Goal: Find specific page/section: Find specific page/section

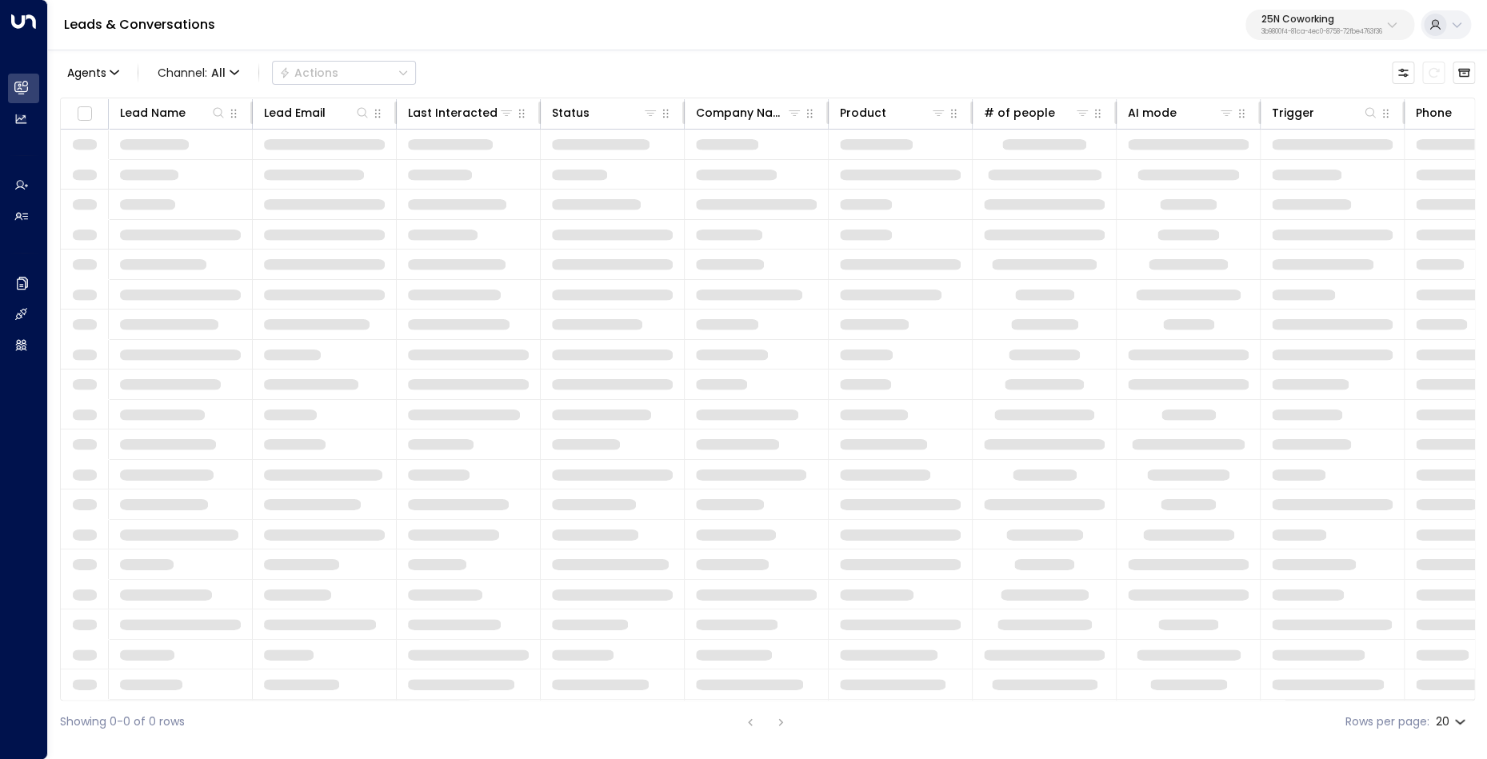
click at [1277, 24] on p "25N Coworking" at bounding box center [1321, 19] width 121 height 10
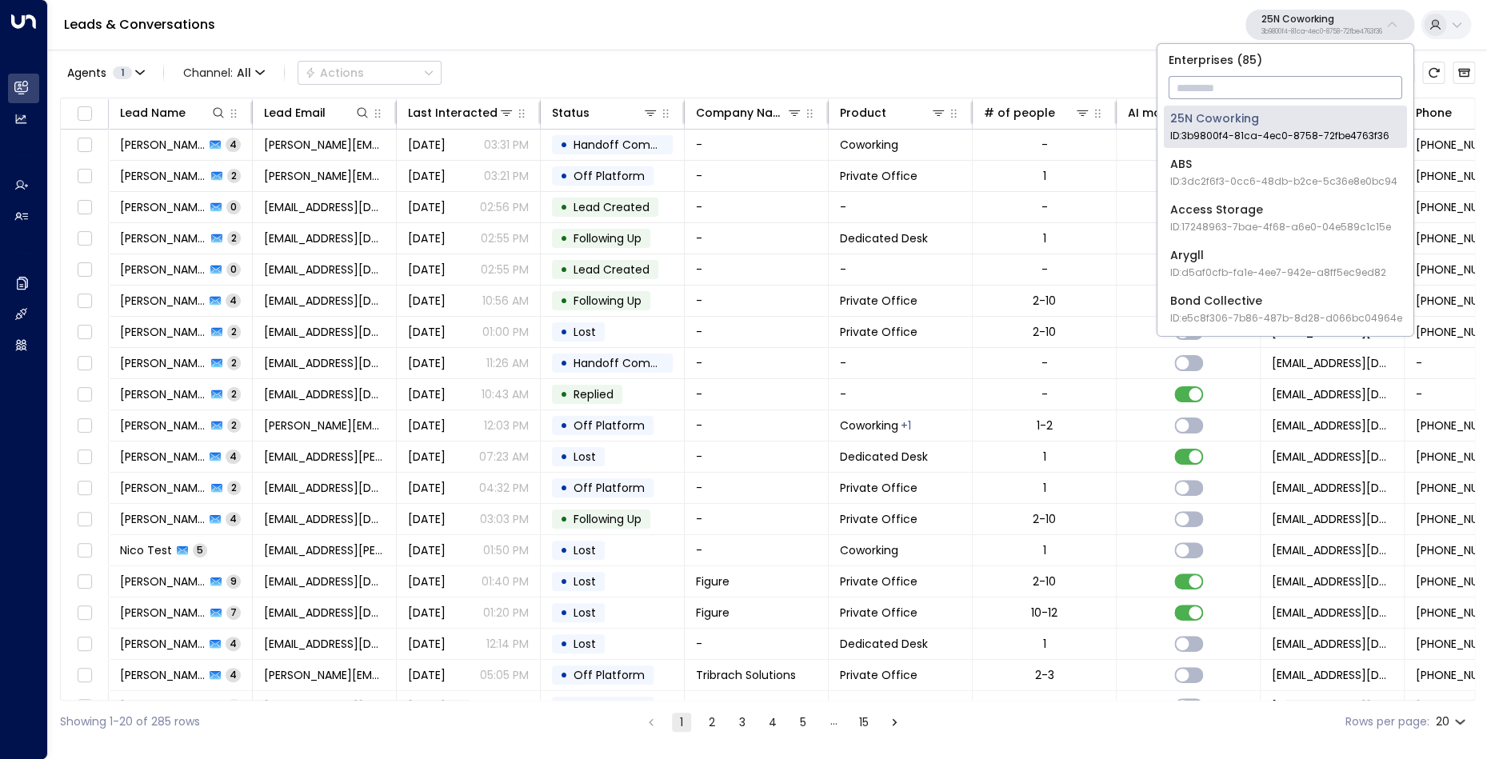
click at [1250, 93] on input "text" at bounding box center [1286, 88] width 234 height 30
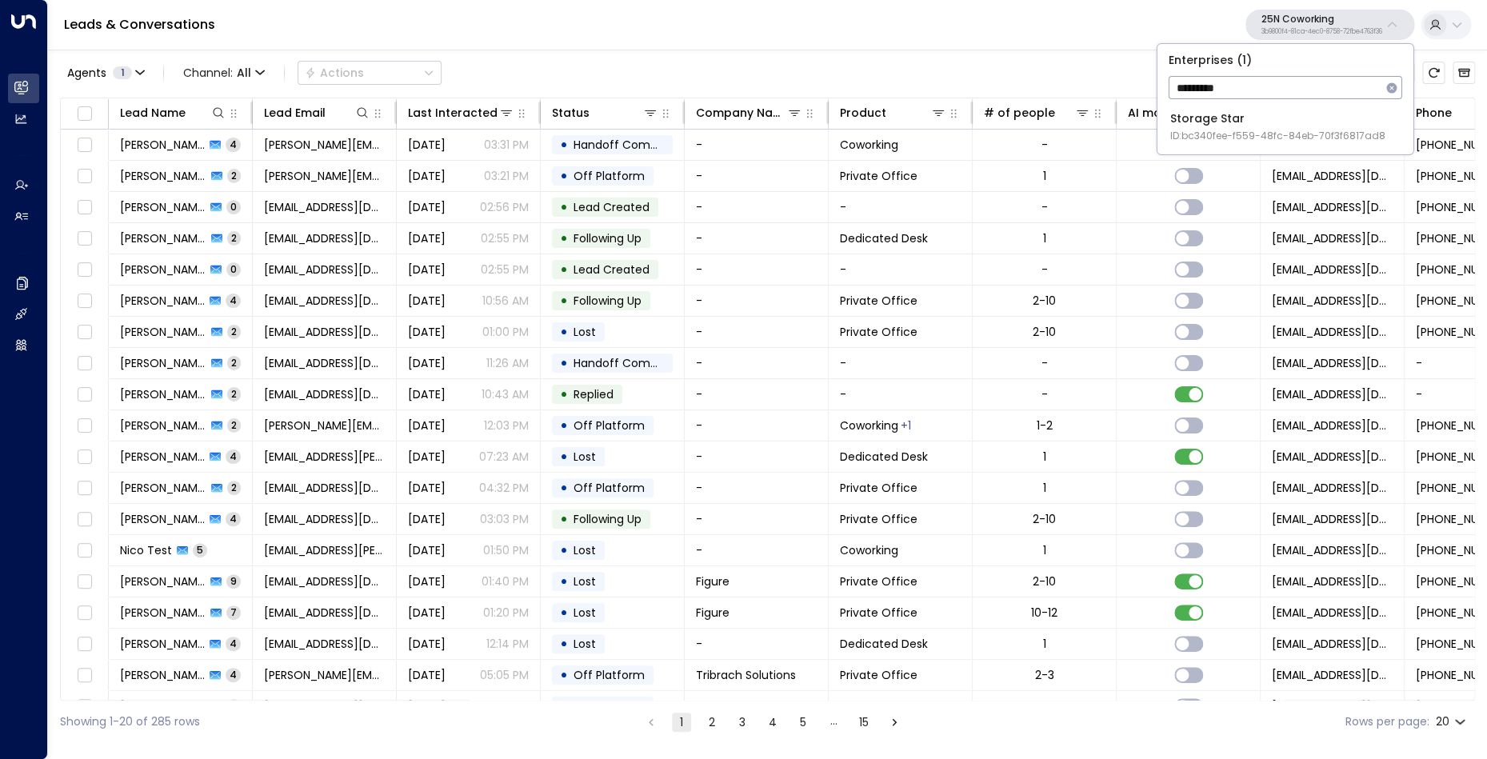
type input "*********"
click at [1241, 125] on div "Storage Star ID: bc340fee-f559-48fc-84eb-70f3f6817ad8" at bounding box center [1277, 126] width 215 height 33
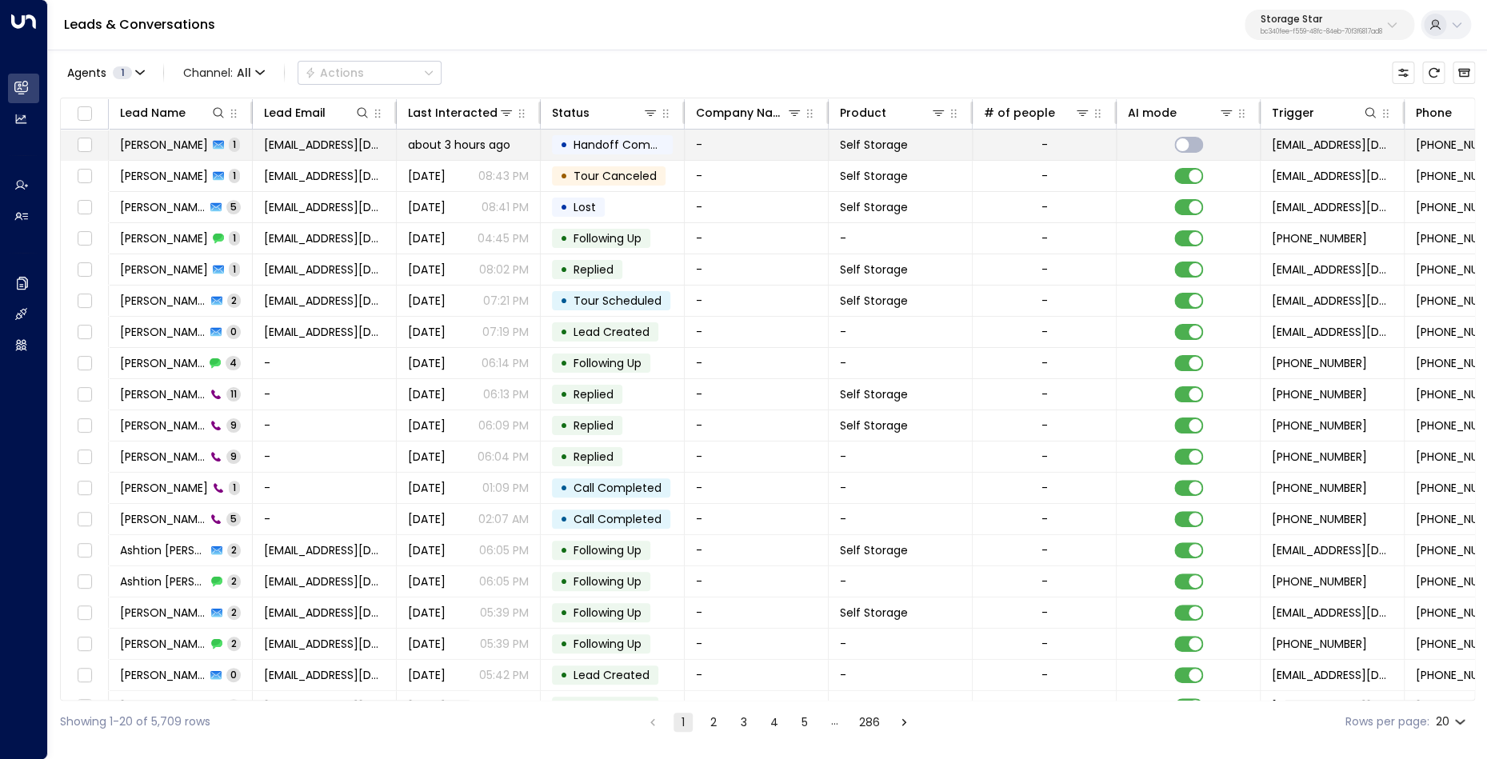
click at [134, 144] on span "[PERSON_NAME]" at bounding box center [164, 145] width 88 height 16
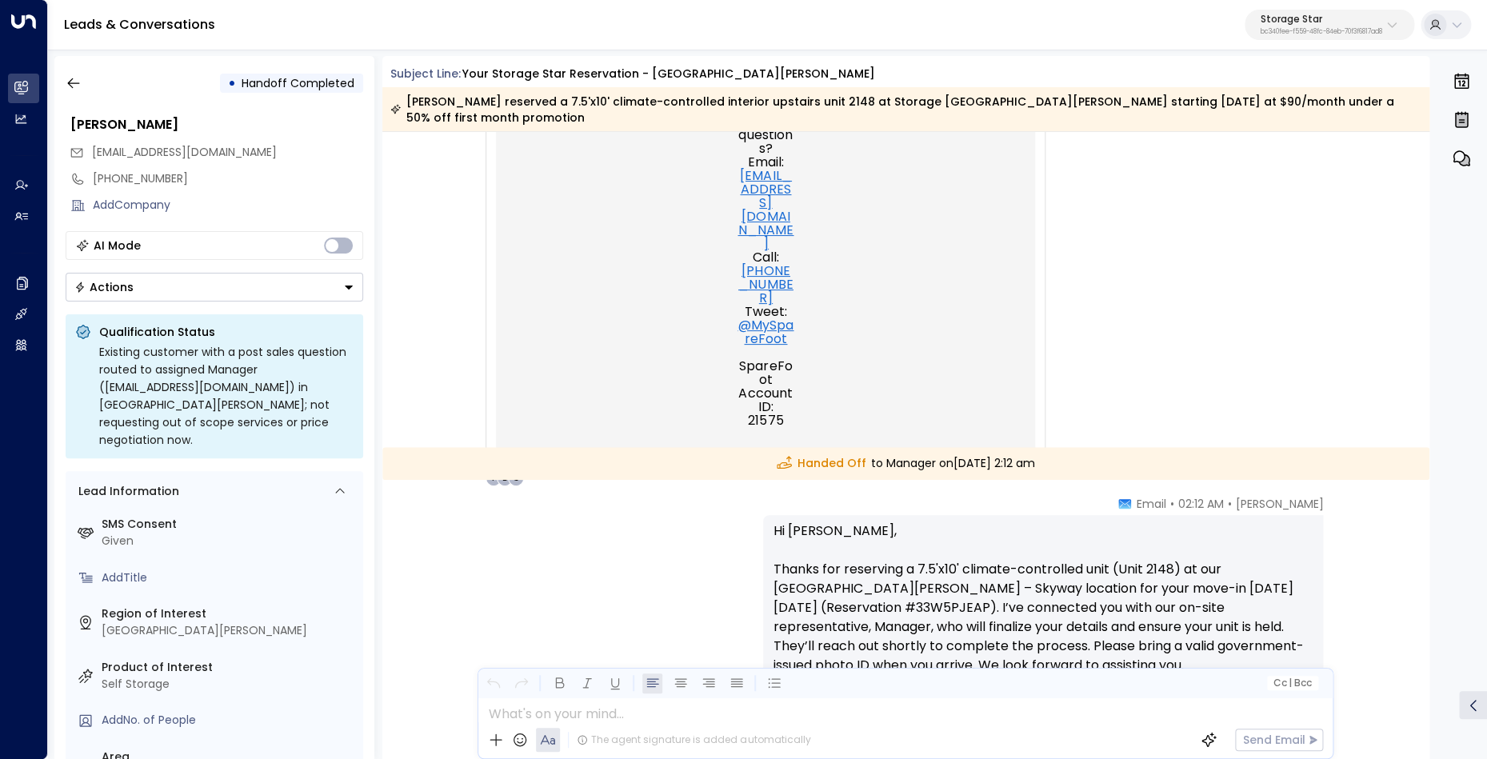
scroll to position [1000, 0]
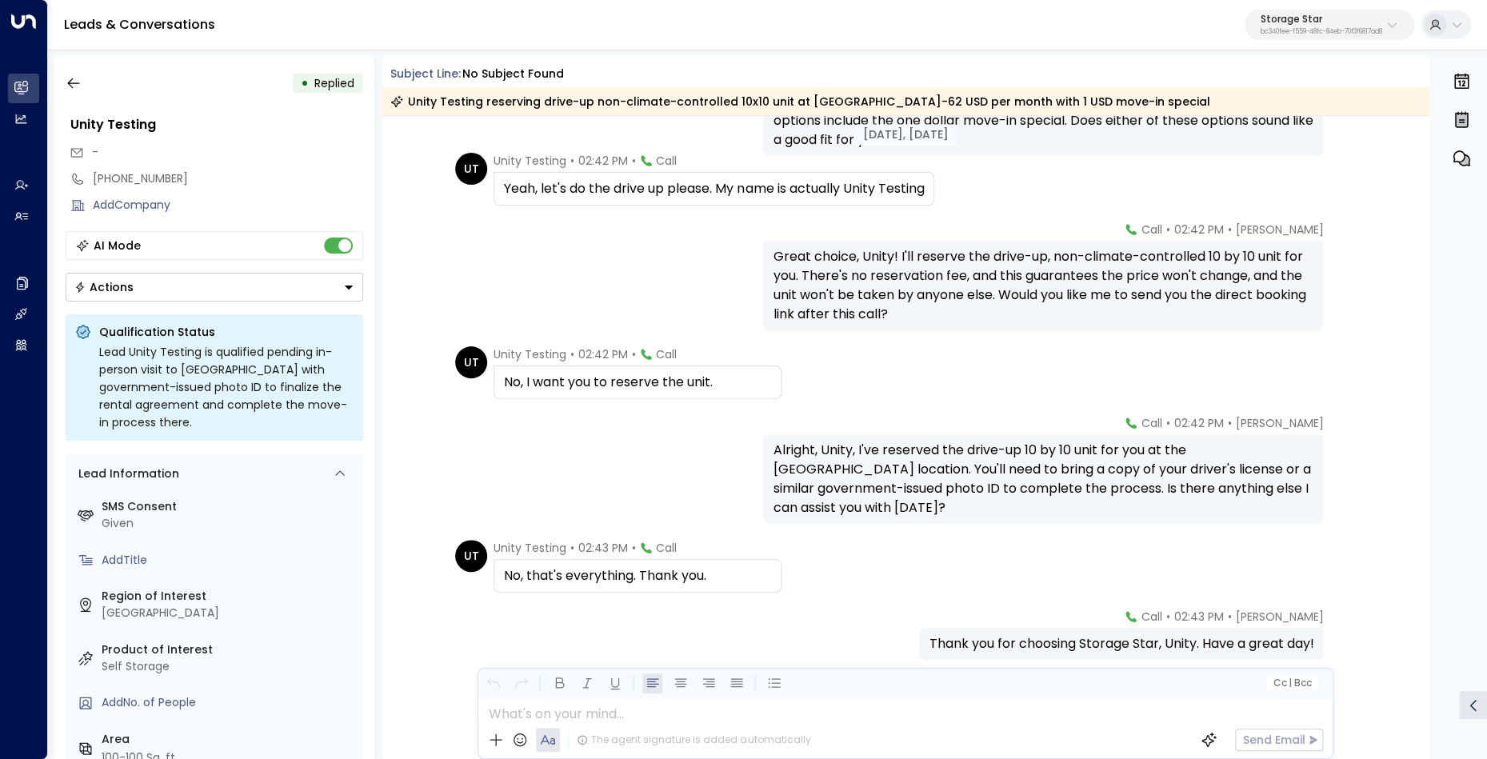
scroll to position [753, 0]
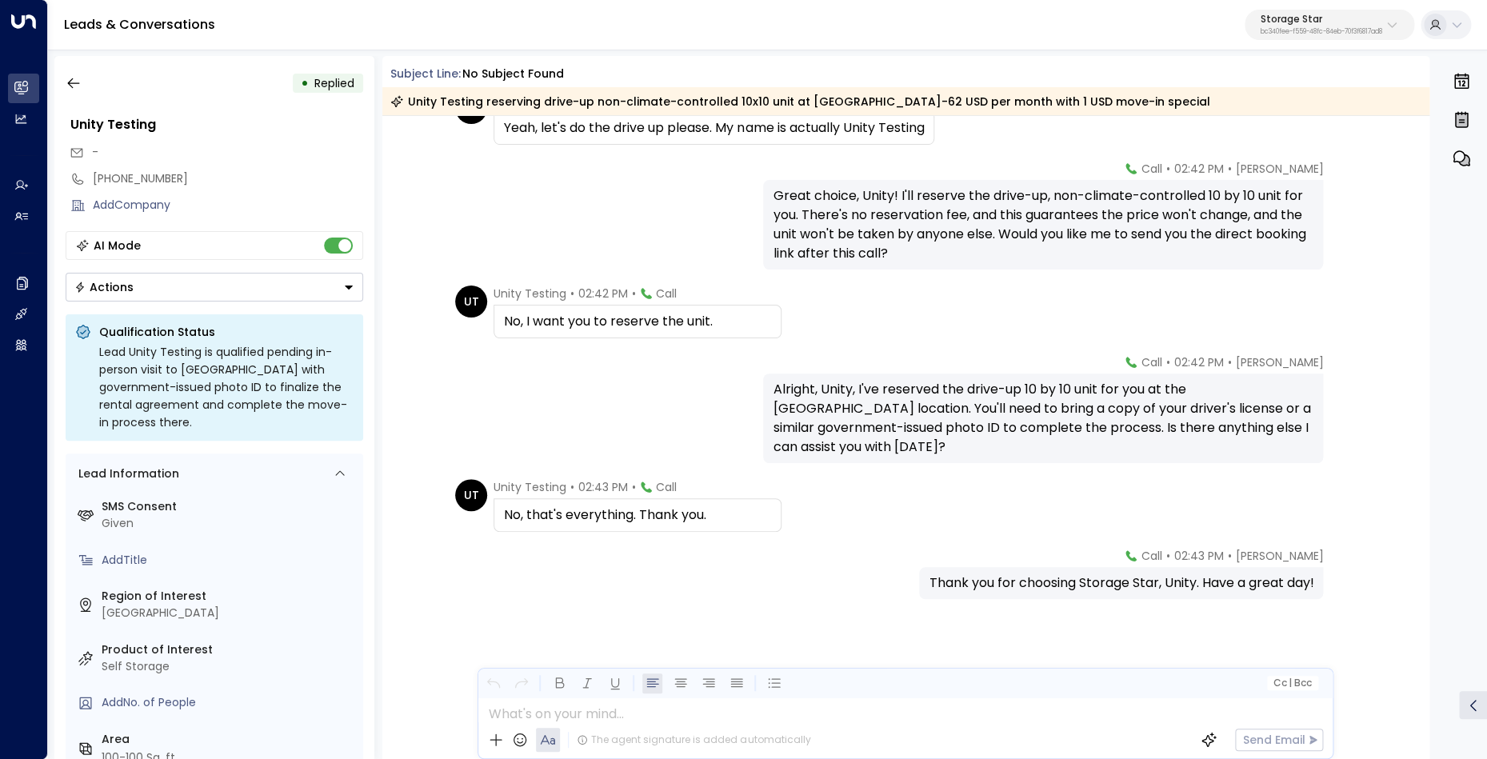
click at [1302, 19] on p "Storage Star" at bounding box center [1322, 19] width 122 height 10
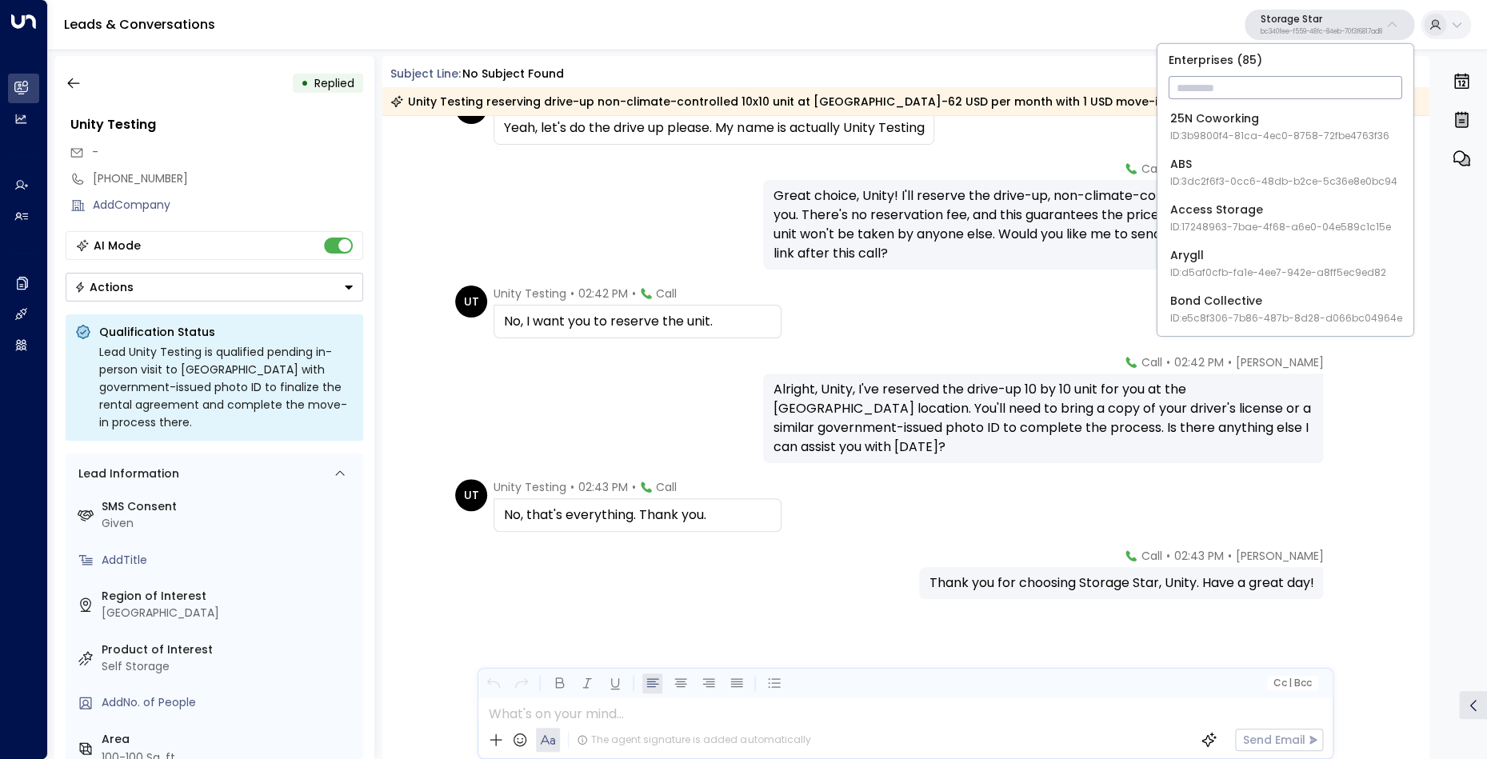
click at [1236, 85] on input "text" at bounding box center [1286, 88] width 234 height 30
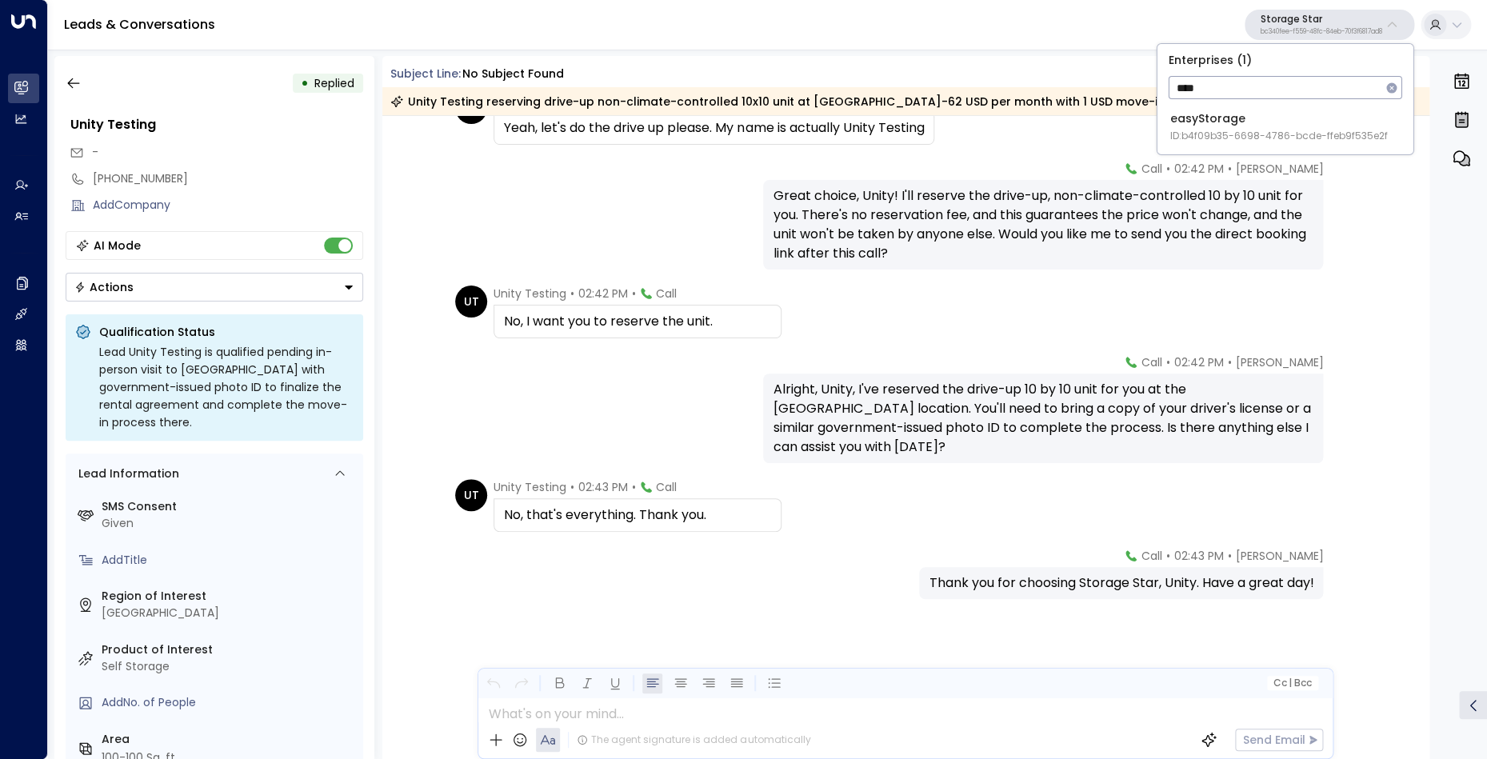
type input "****"
click at [1221, 132] on span "ID: b4f09b35-6698-4786-bcde-ffeb9f535e2f" at bounding box center [1279, 136] width 218 height 14
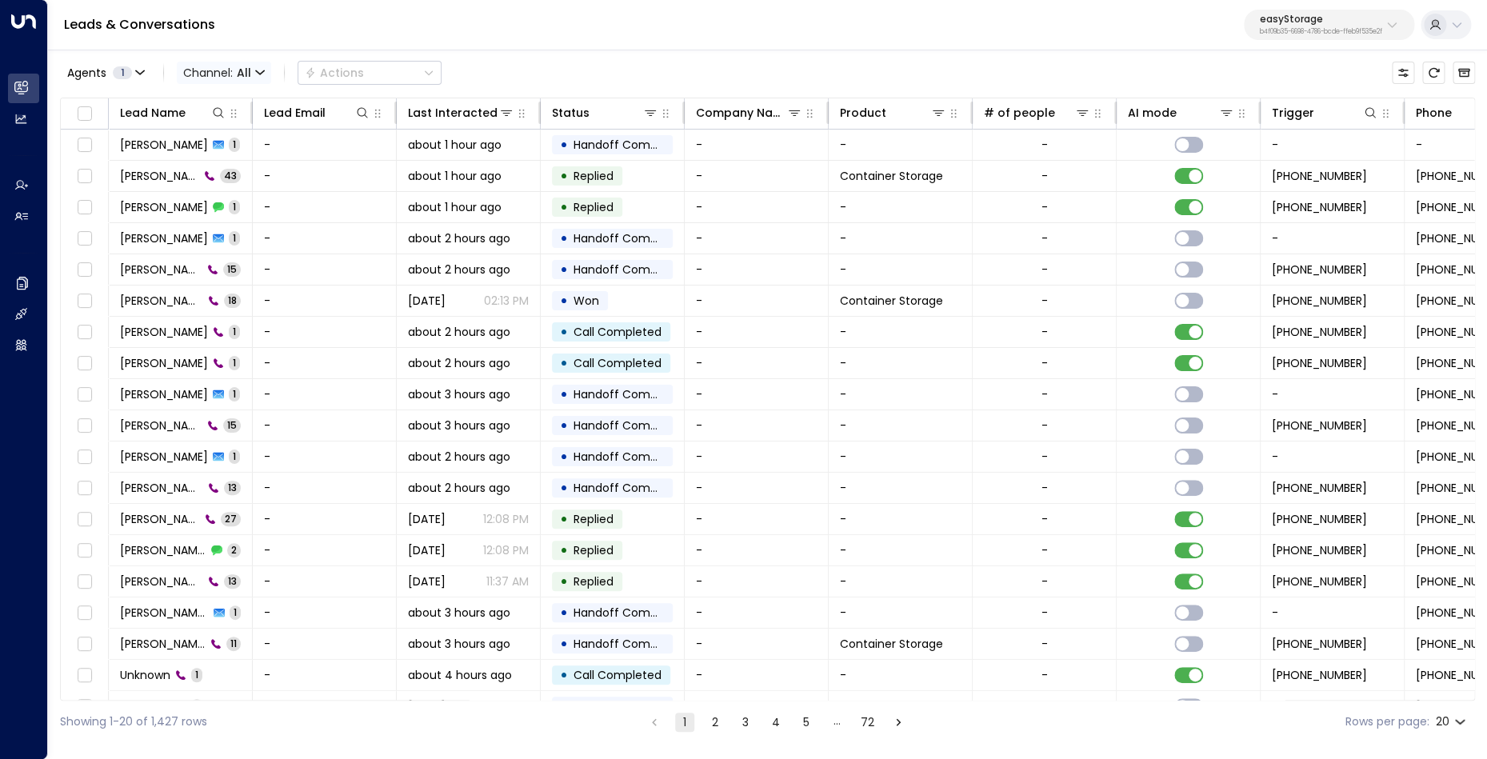
click at [255, 80] on span "Channel: All" at bounding box center [224, 73] width 94 height 22
click at [579, 50] on div at bounding box center [743, 379] width 1487 height 759
click at [649, 114] on icon at bounding box center [650, 112] width 13 height 13
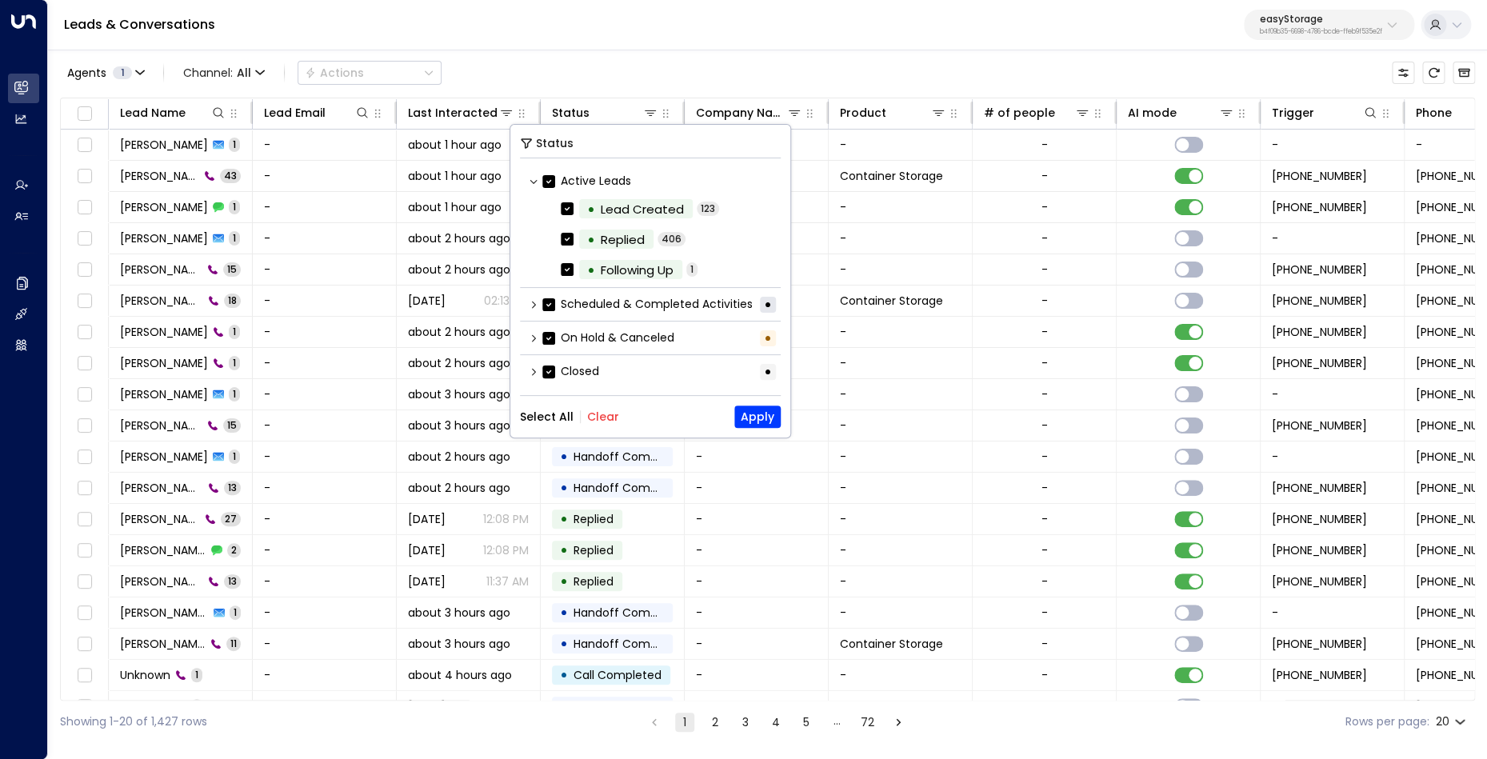
click at [607, 417] on button "Clear" at bounding box center [603, 416] width 32 height 13
click at [535, 338] on icon at bounding box center [534, 339] width 10 height 10
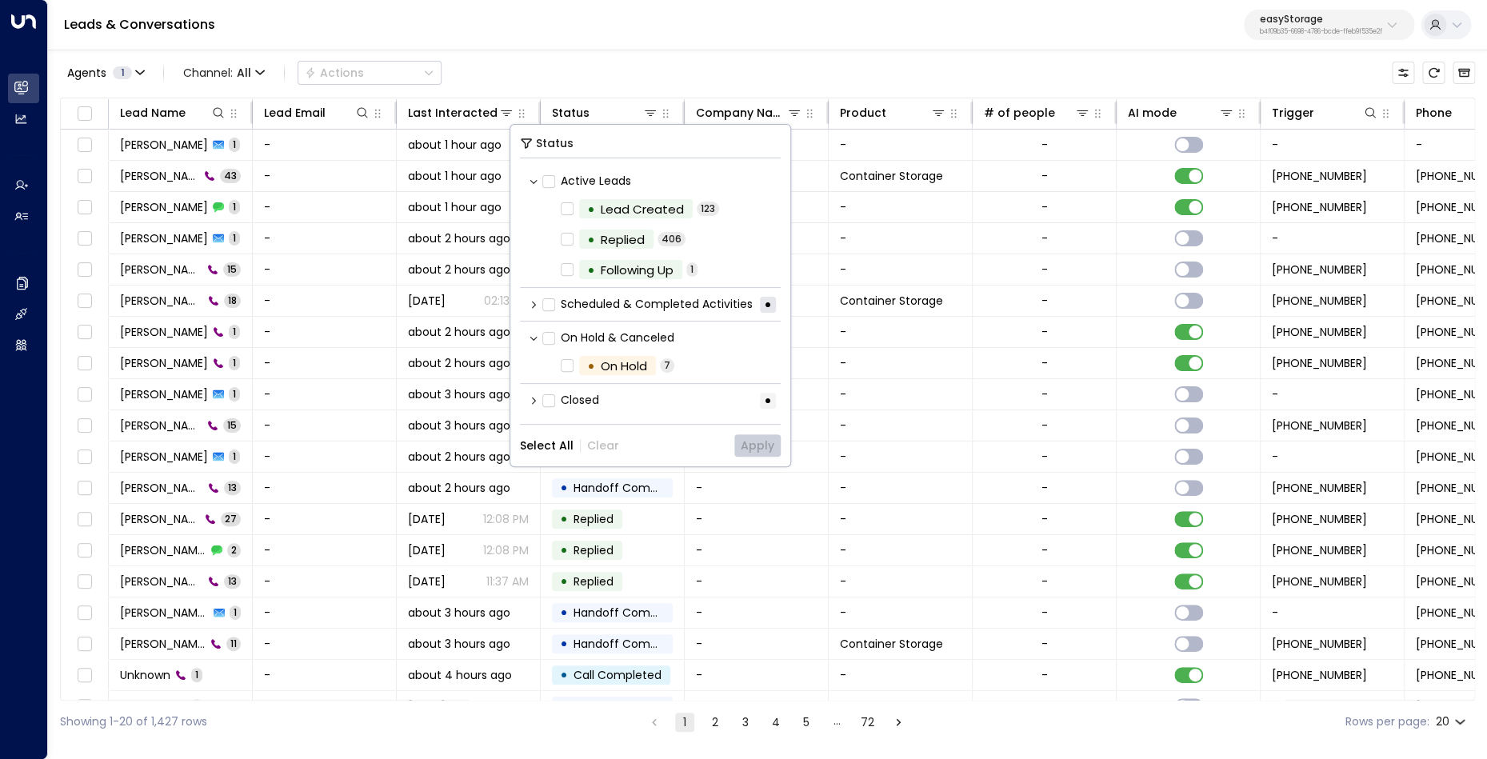
scroll to position [2, 0]
click at [535, 303] on icon at bounding box center [534, 302] width 4 height 7
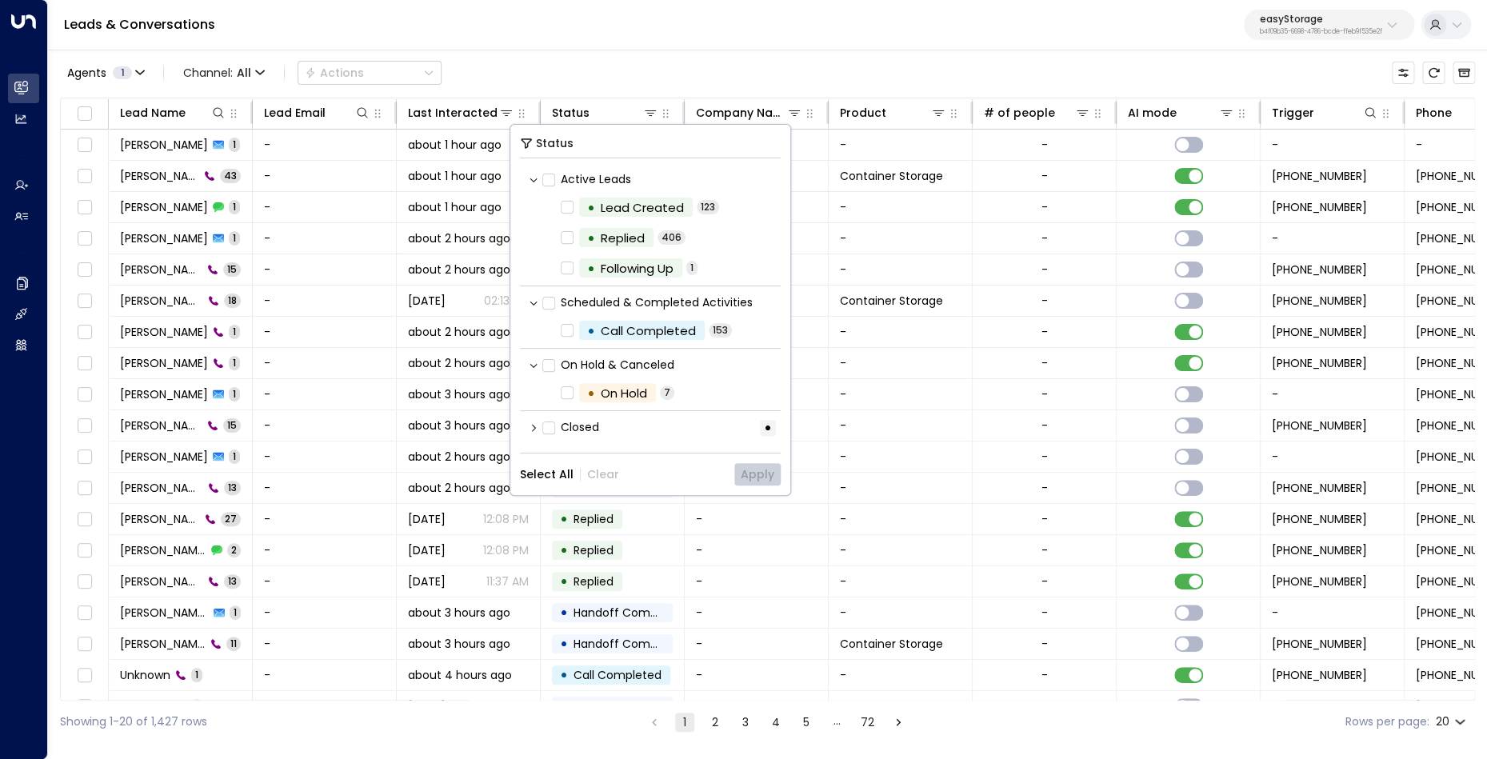
click at [530, 427] on icon at bounding box center [534, 428] width 10 height 10
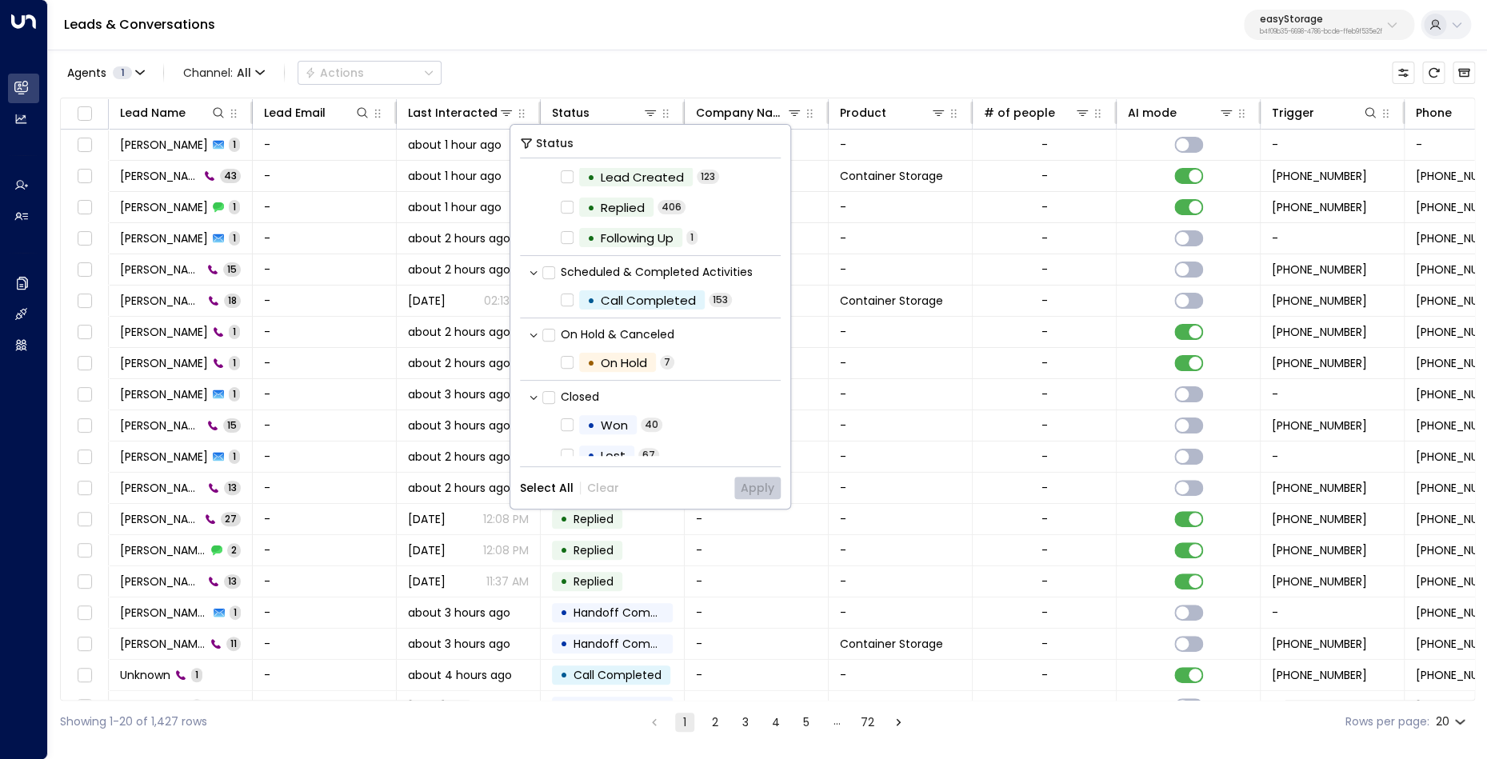
scroll to position [78, 0]
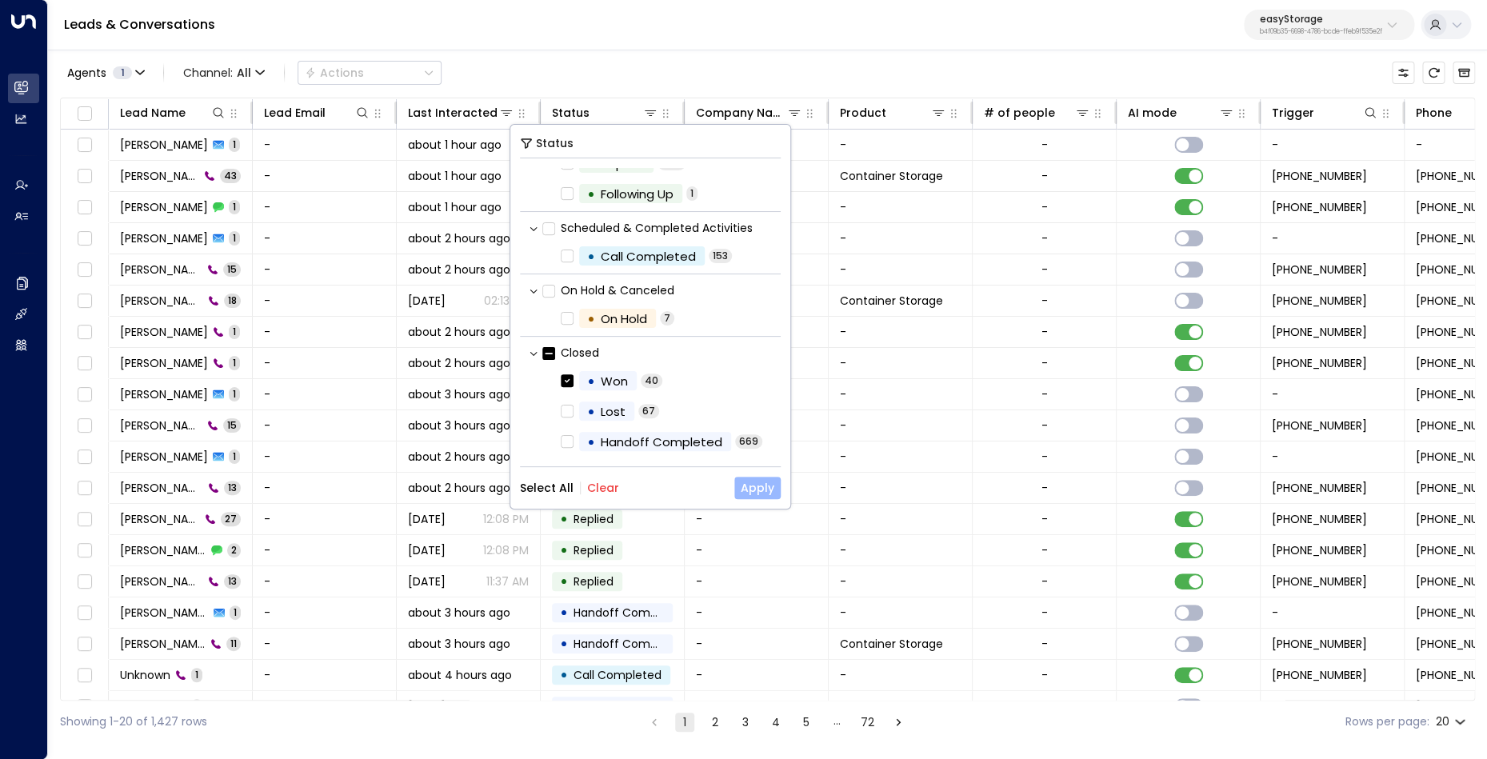
click at [758, 483] on button "Apply" at bounding box center [757, 488] width 46 height 22
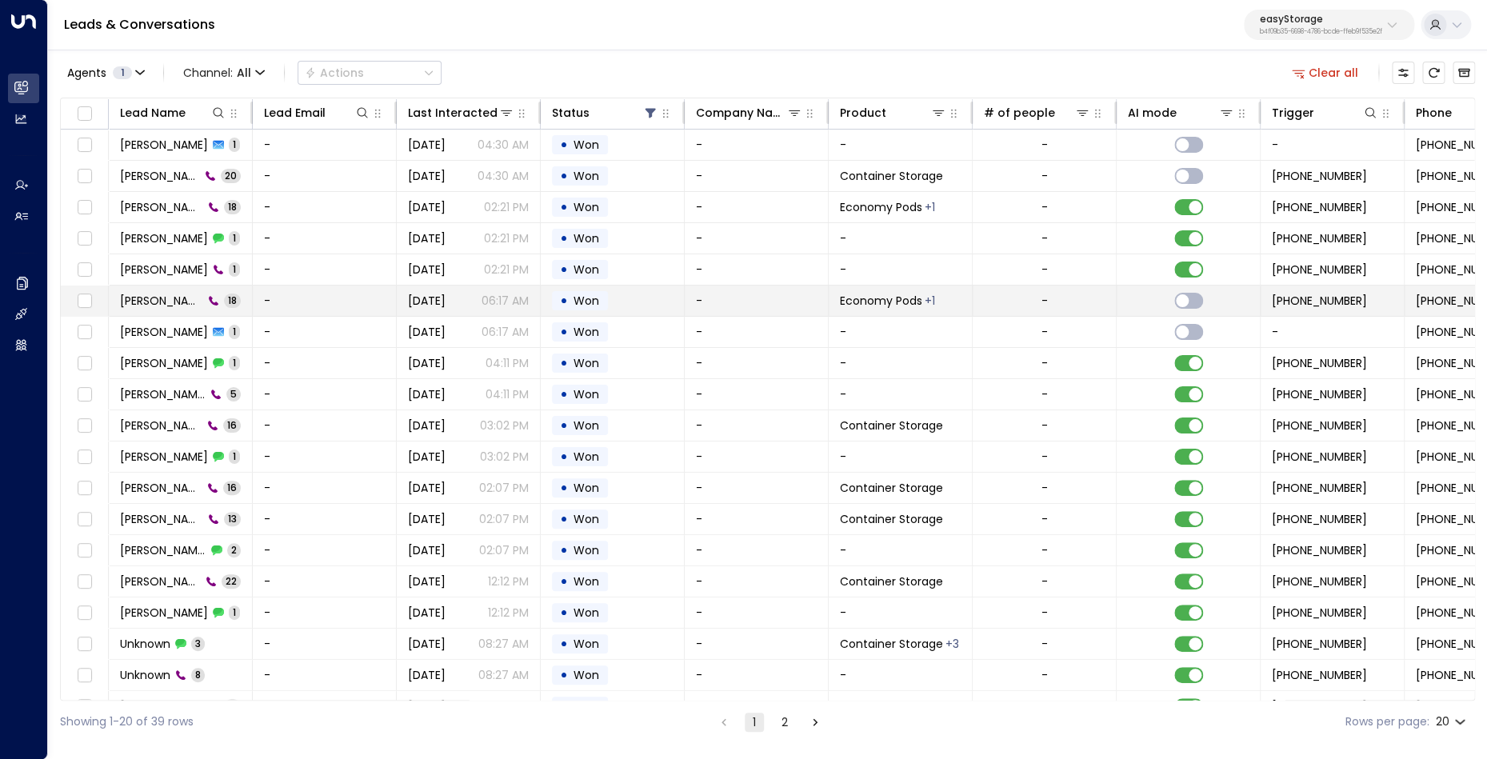
click at [164, 299] on span "[PERSON_NAME]" at bounding box center [161, 301] width 83 height 16
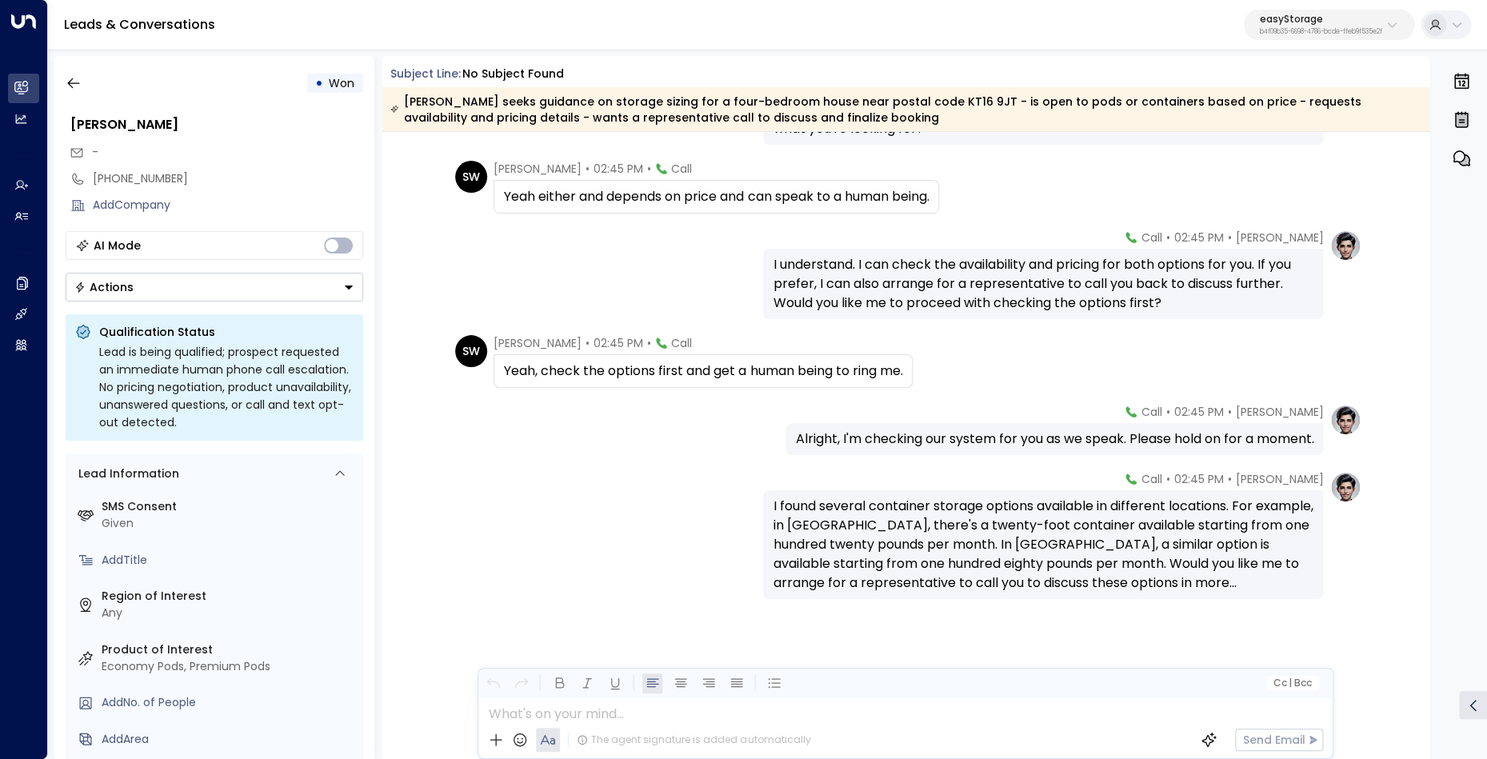
scroll to position [1098, 0]
click at [77, 91] on icon "button" at bounding box center [74, 83] width 16 height 16
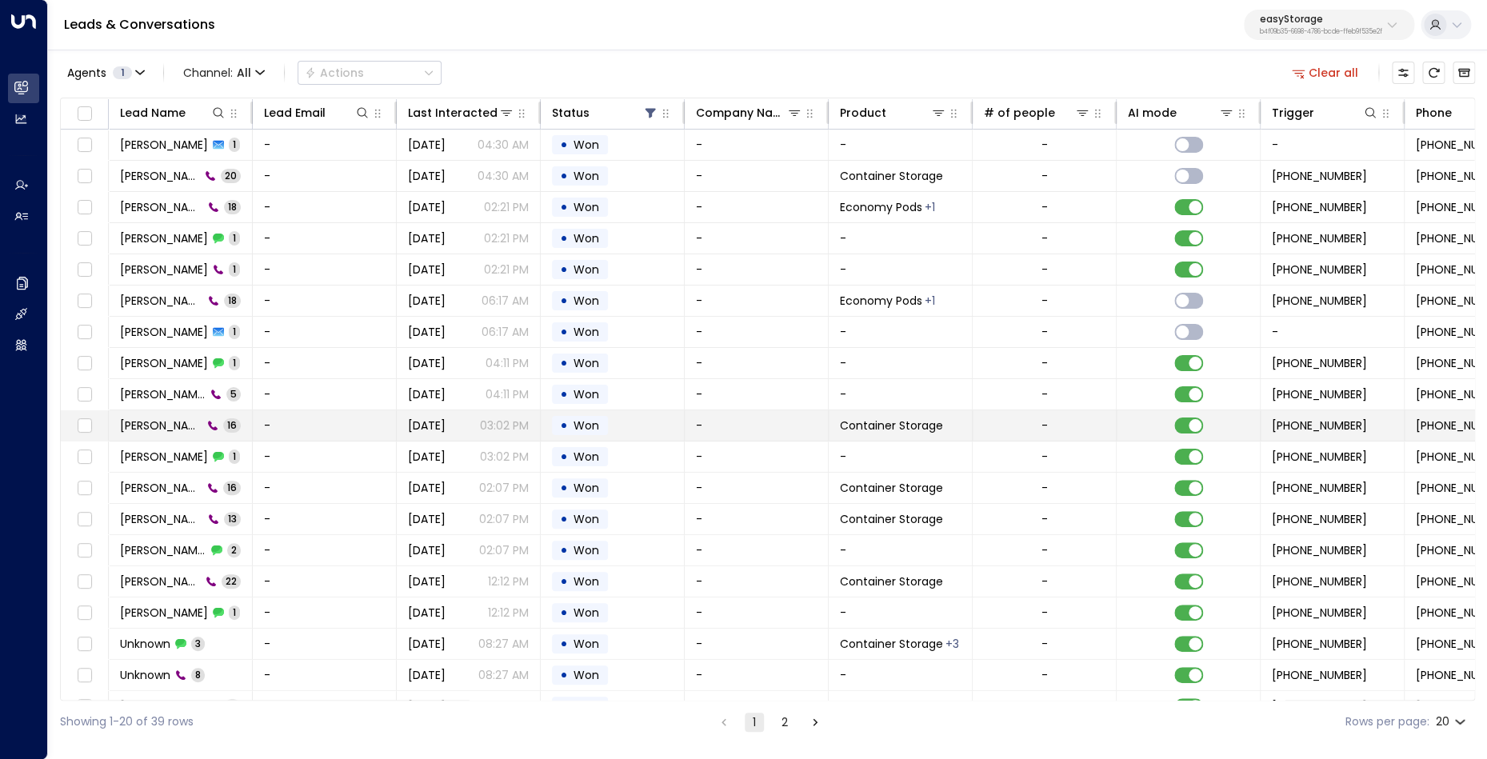
click at [154, 423] on span "[PERSON_NAME]" at bounding box center [161, 426] width 82 height 16
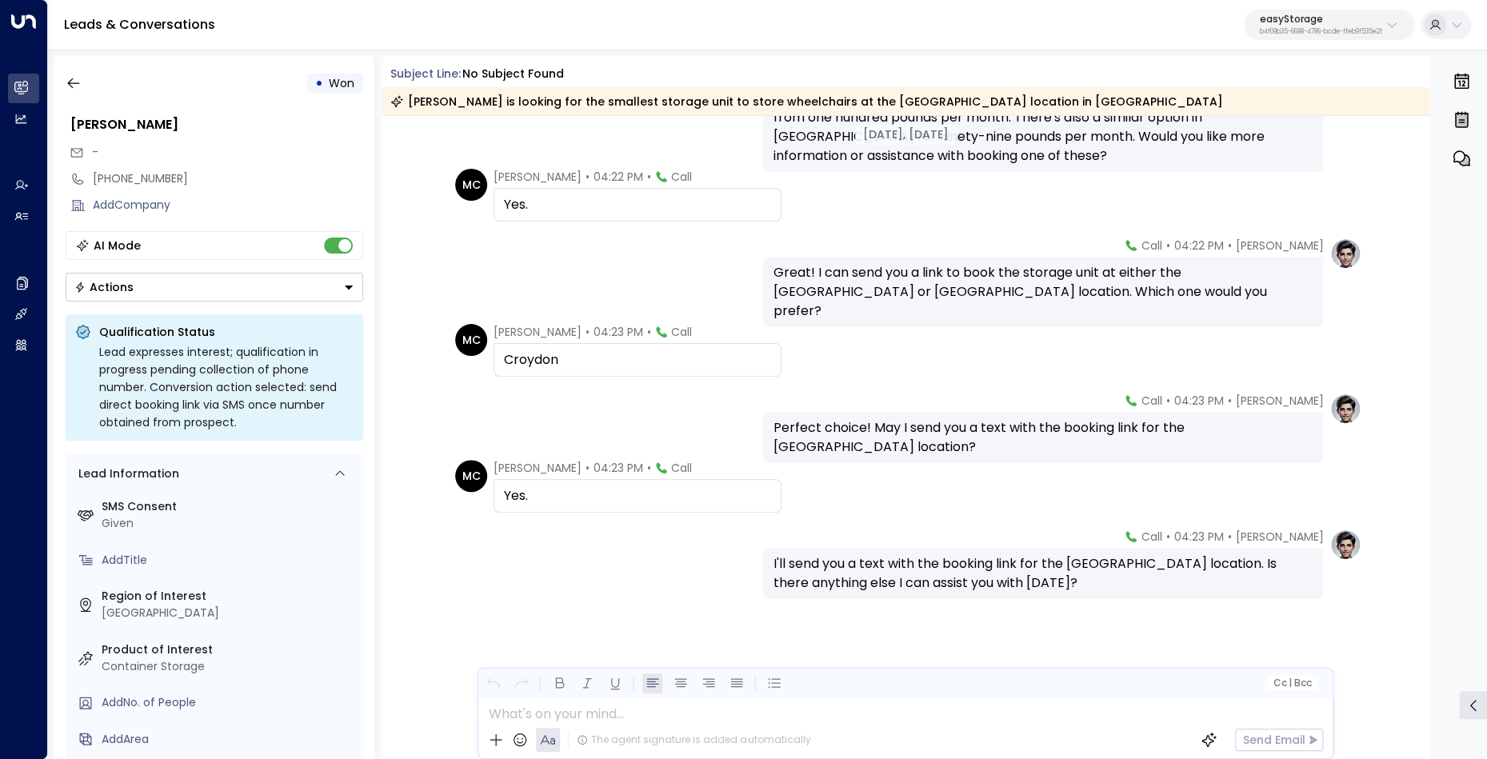
scroll to position [831, 0]
click at [74, 85] on icon "button" at bounding box center [74, 83] width 16 height 16
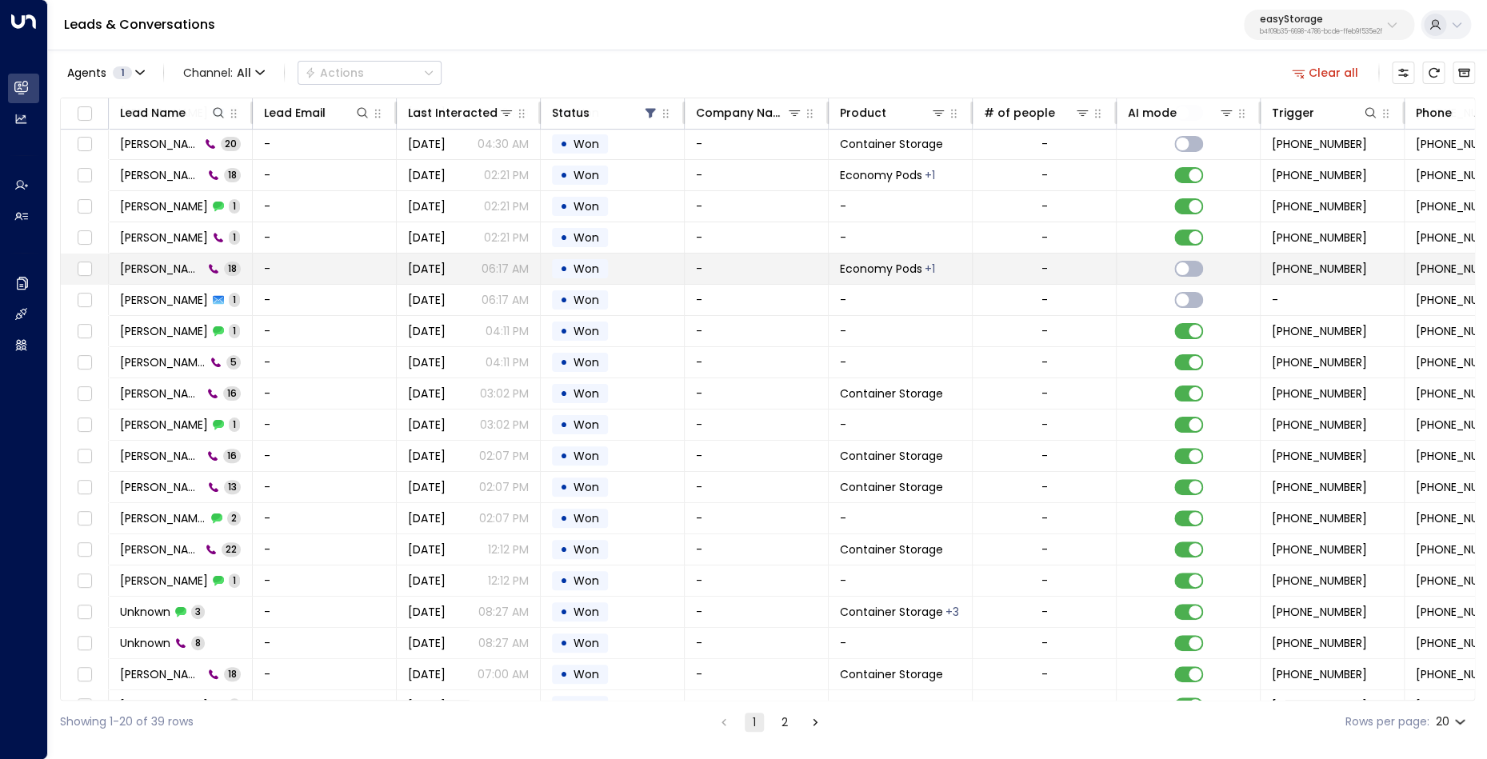
scroll to position [34, 0]
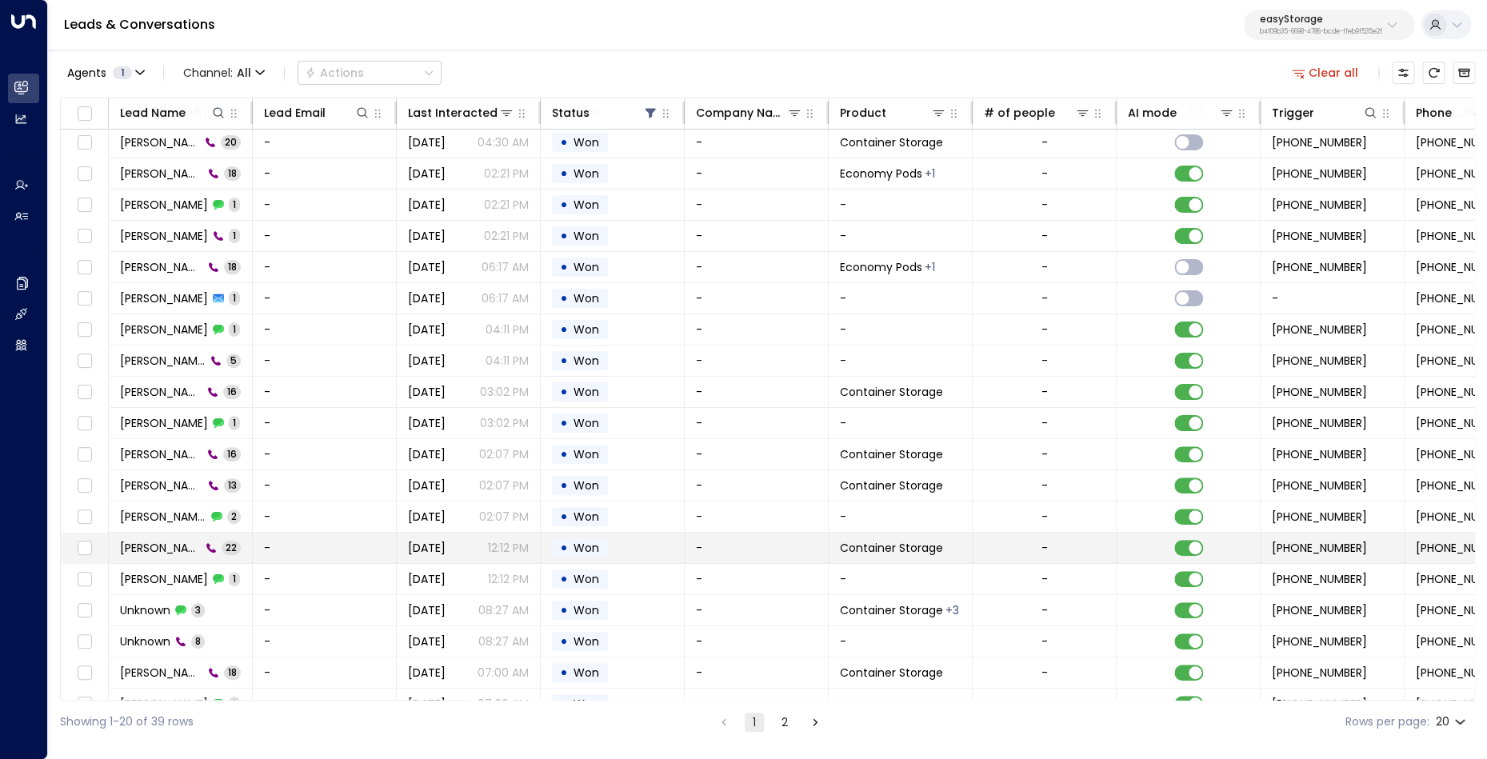
click at [177, 548] on span "[PERSON_NAME]" at bounding box center [160, 548] width 81 height 16
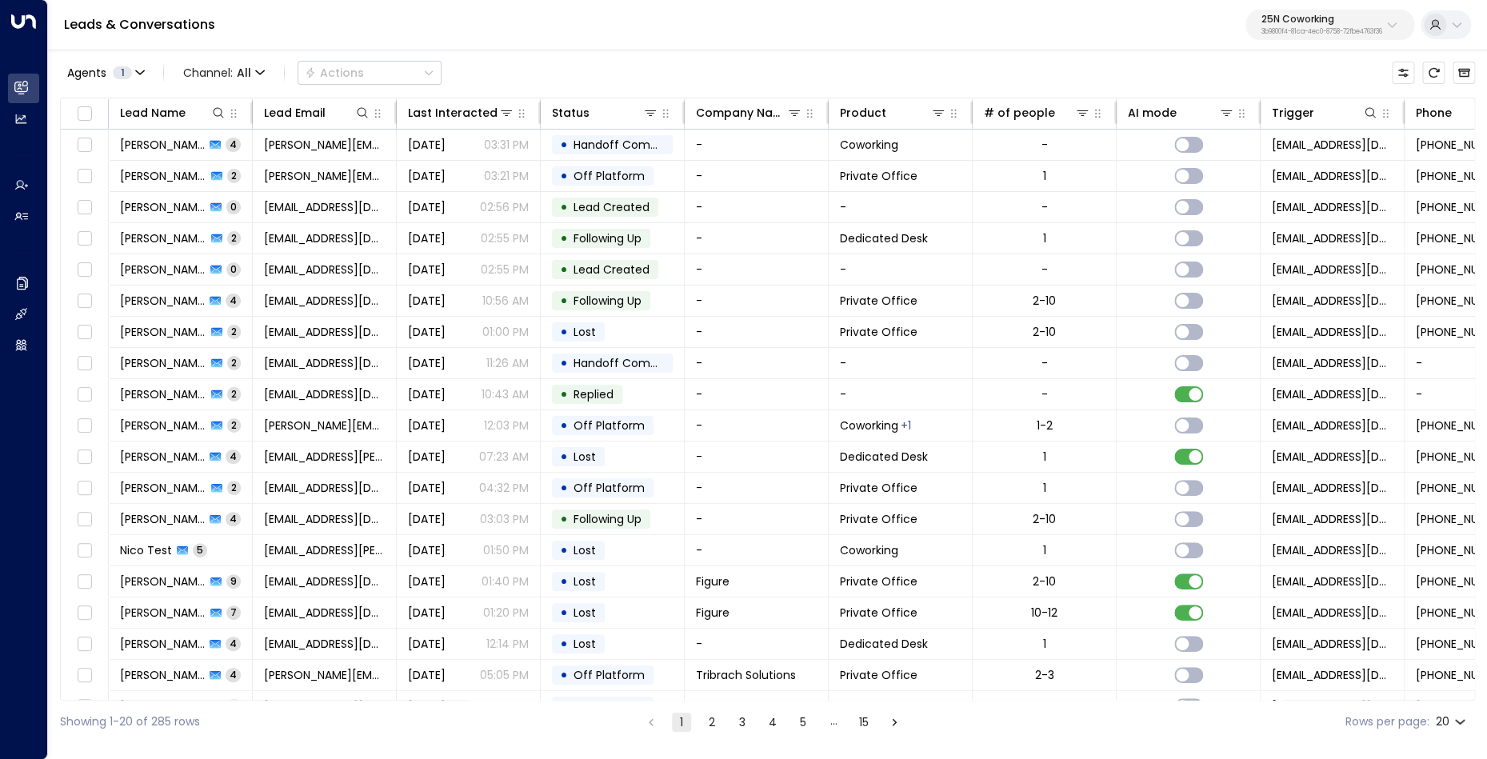
click at [1354, 34] on p "3b9800f4-81ca-4ec0-8758-72fbe4763f36" at bounding box center [1321, 32] width 121 height 6
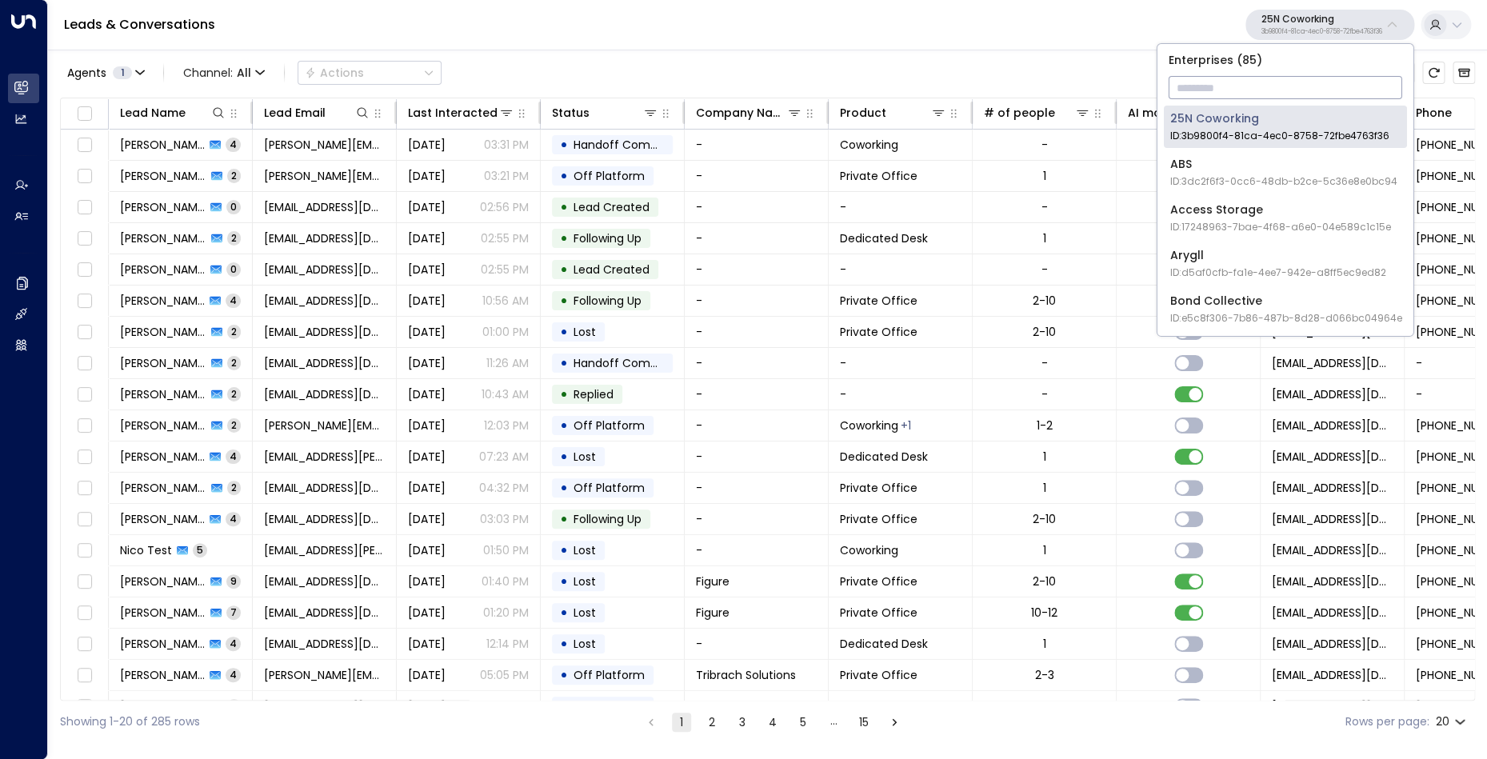
click at [1270, 83] on input "text" at bounding box center [1286, 88] width 234 height 30
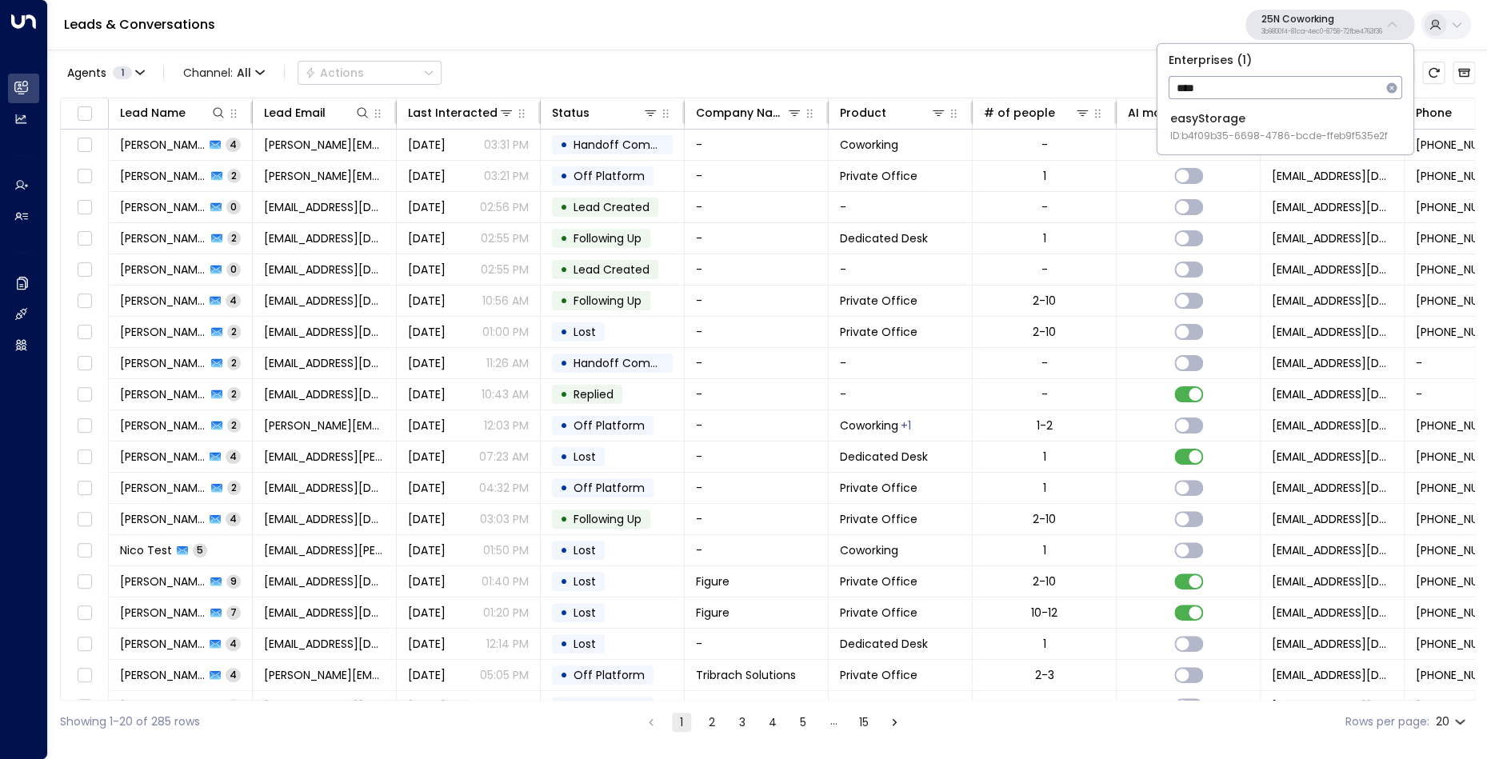
type input "****"
click at [1249, 130] on span "ID: b4f09b35-6698-4786-bcde-ffeb9f535e2f" at bounding box center [1279, 136] width 218 height 14
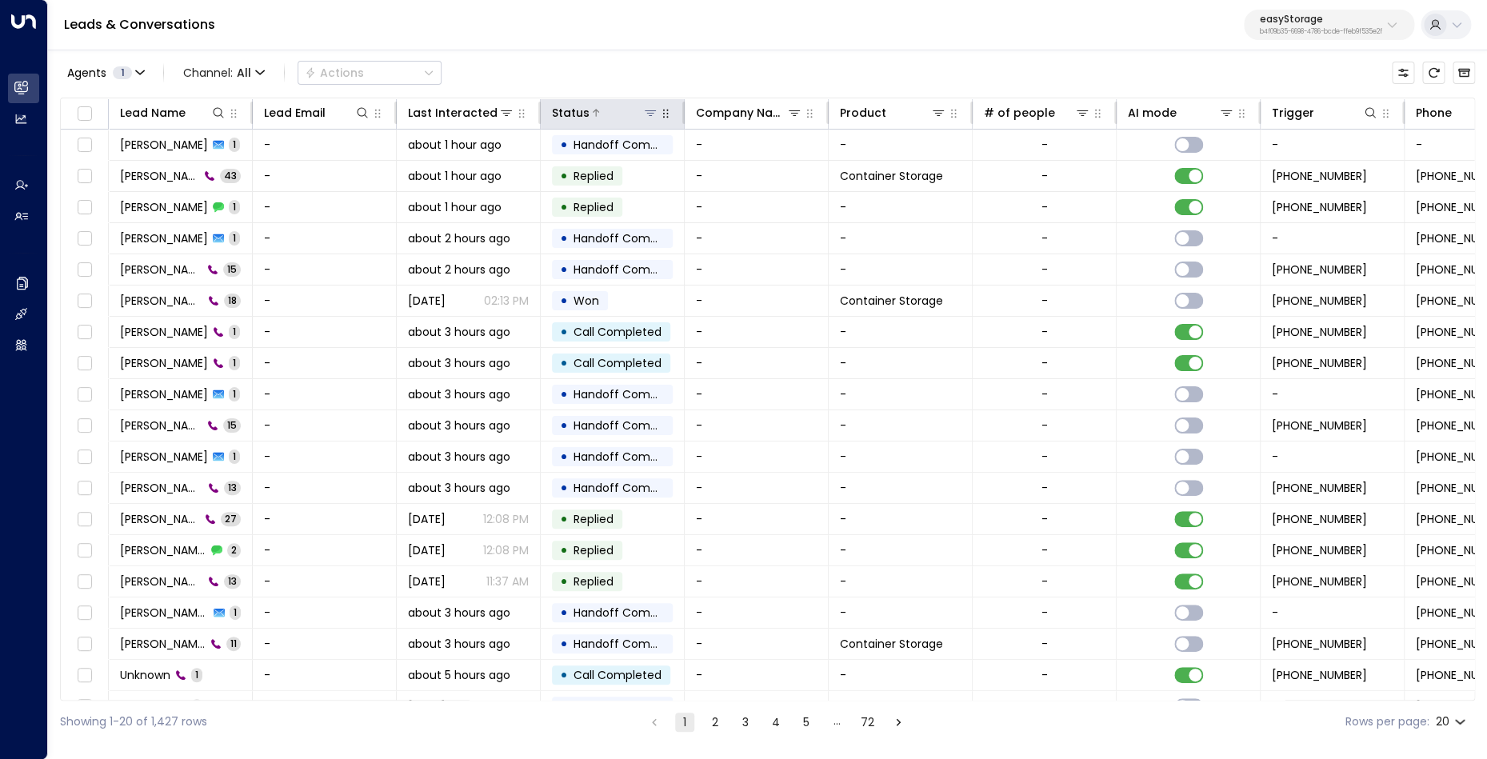
click at [653, 113] on icon at bounding box center [650, 113] width 11 height 6
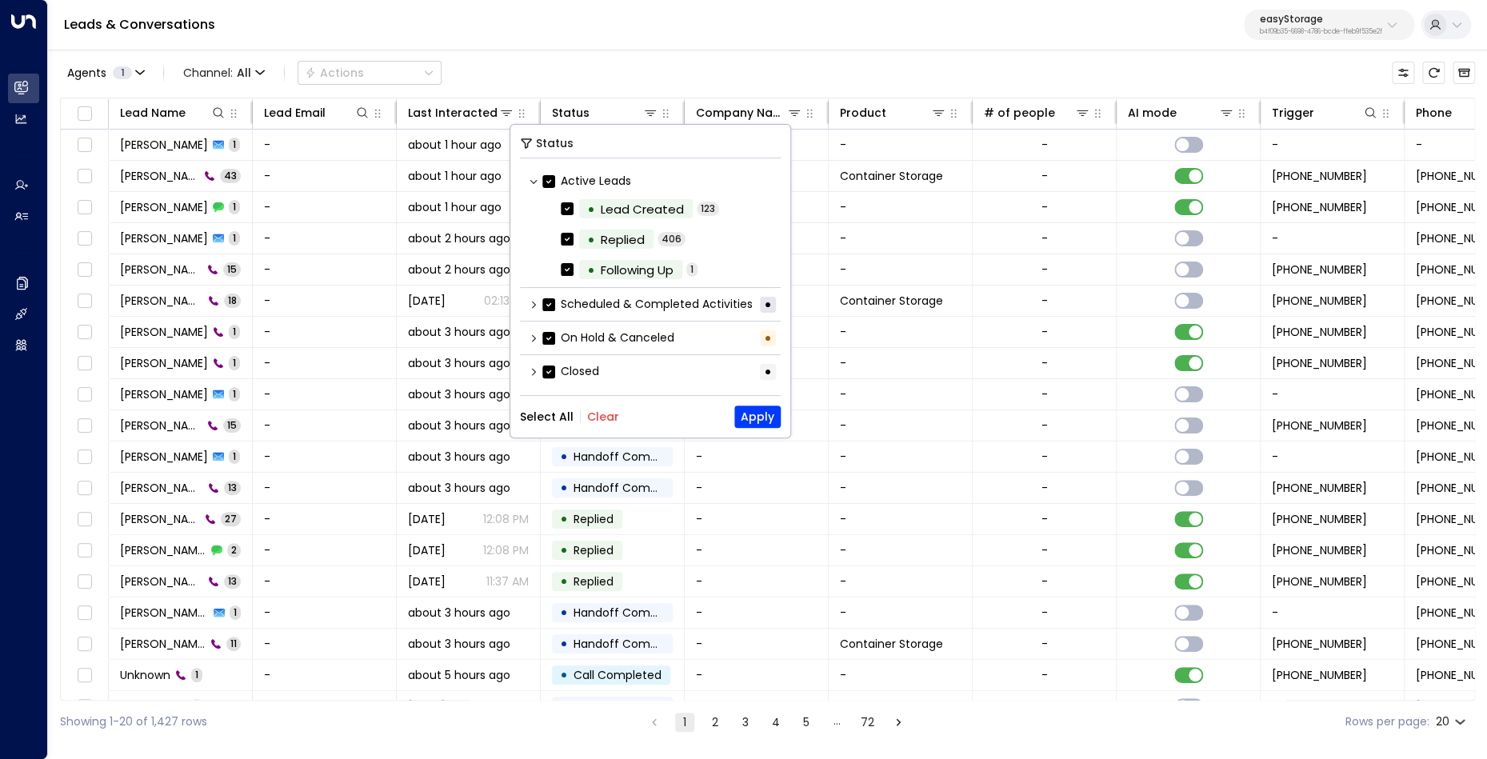
click at [596, 418] on button "Clear" at bounding box center [603, 416] width 32 height 13
click at [528, 336] on div "On Hold & Canceled •" at bounding box center [650, 338] width 261 height 26
click at [534, 336] on icon at bounding box center [534, 337] width 4 height 7
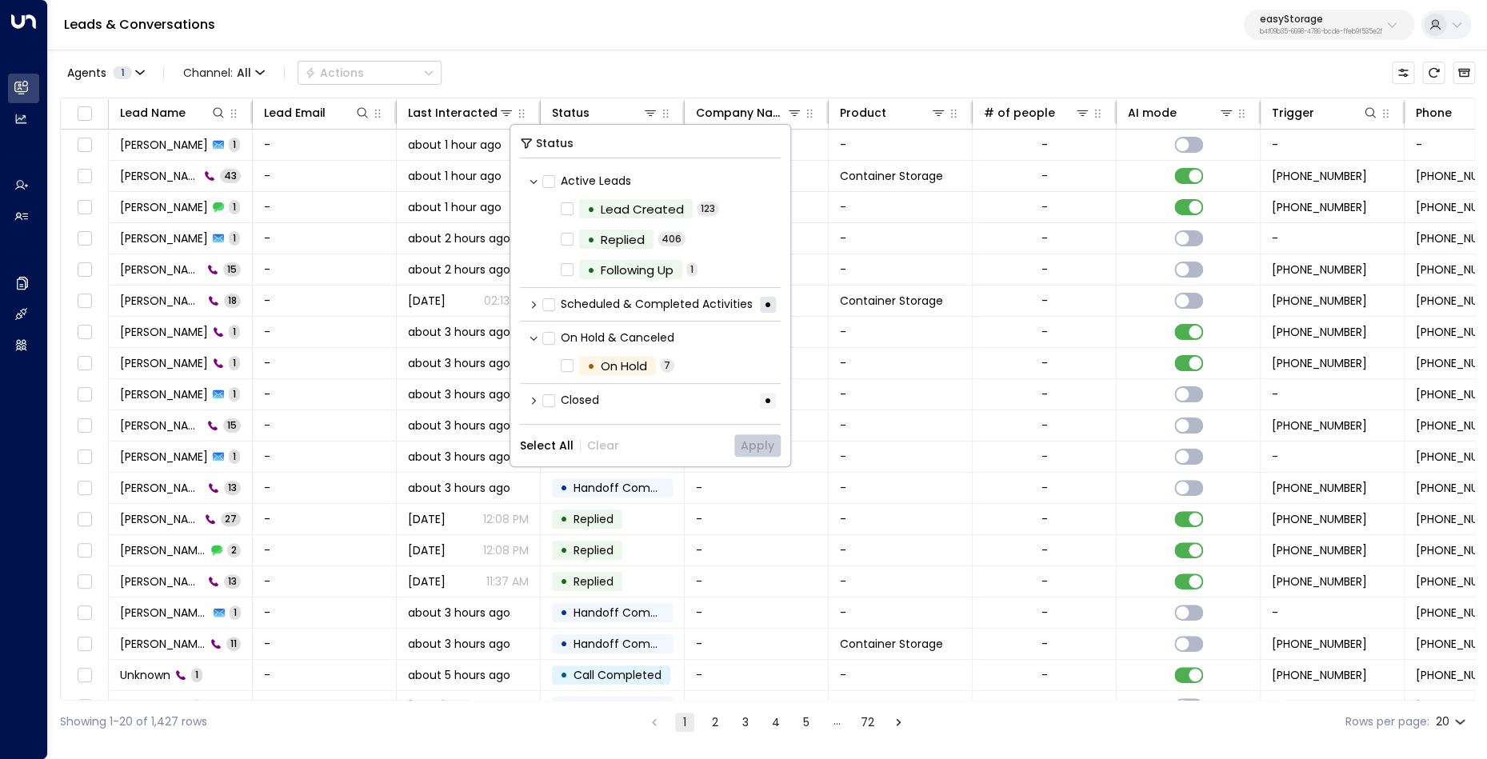
scroll to position [2, 0]
click at [534, 398] on icon at bounding box center [534, 398] width 4 height 7
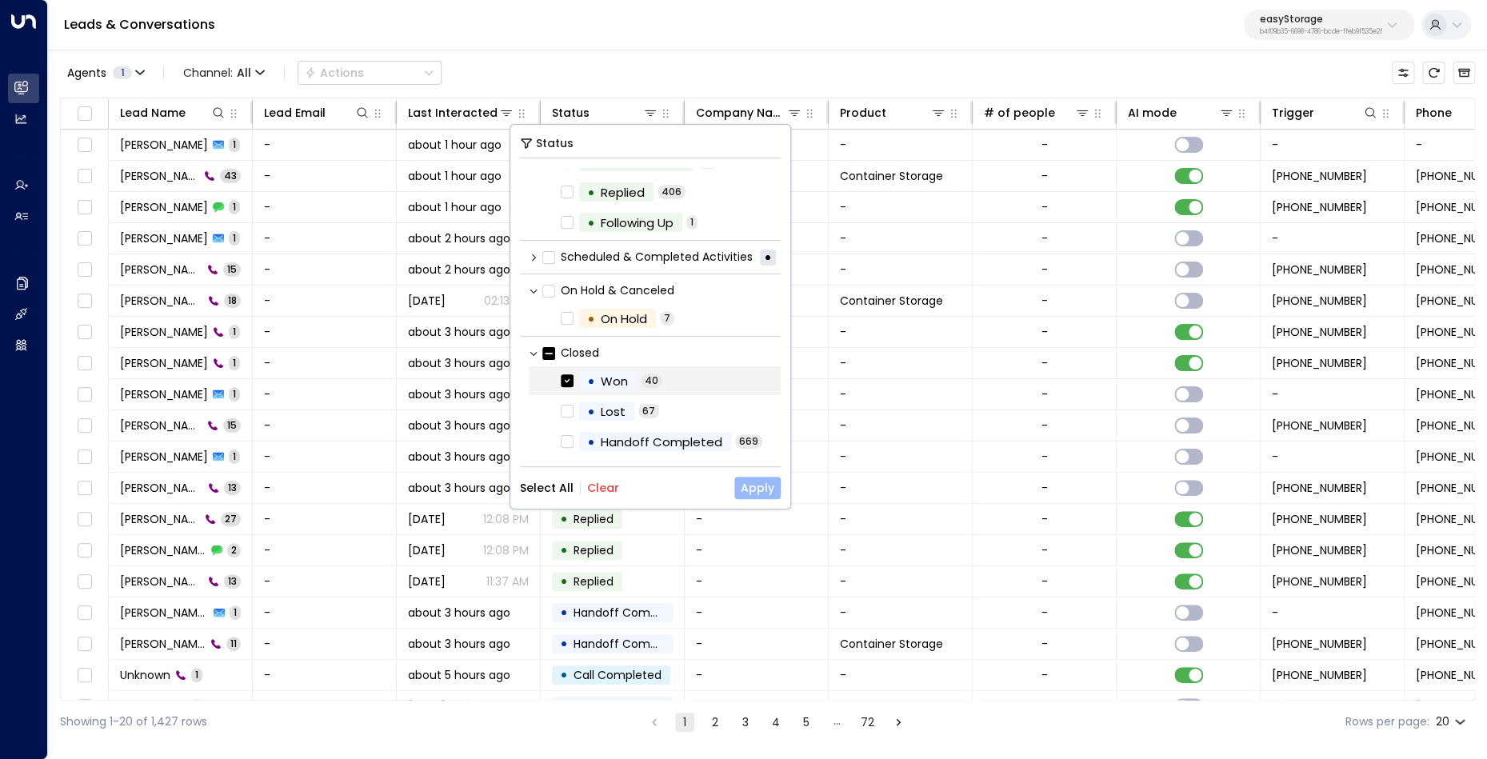
click at [765, 487] on button "Apply" at bounding box center [757, 488] width 46 height 22
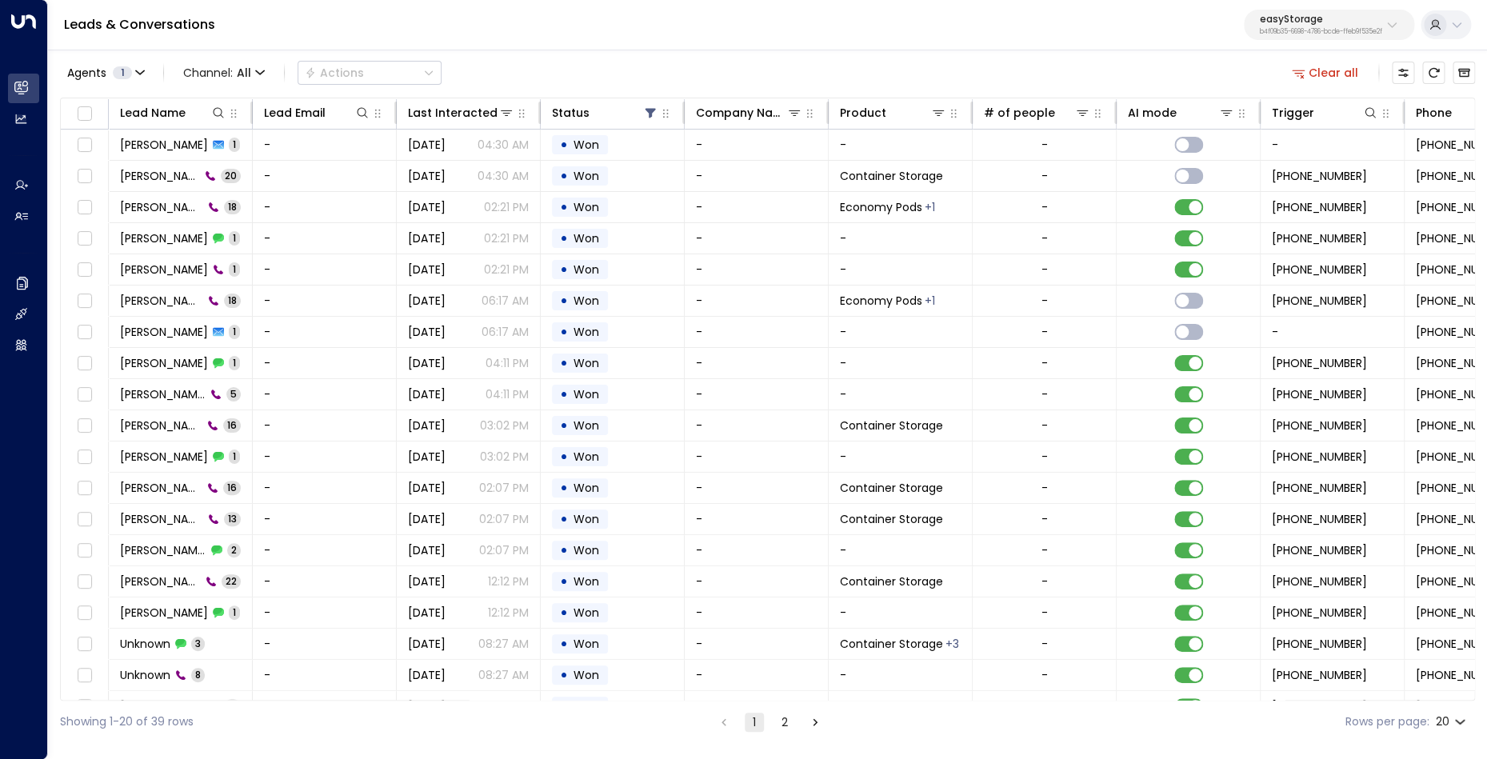
click at [1453, 721] on body "Overview Leads & Conversations Leads & Conversations Analytics Analytics Agents…" at bounding box center [743, 371] width 1487 height 743
click at [1447, 727] on li "100" at bounding box center [1451, 726] width 46 height 29
type input "***"
click at [246, 70] on span "All" at bounding box center [244, 72] width 14 height 13
click at [220, 220] on span "Voice" at bounding box center [211, 224] width 33 height 17
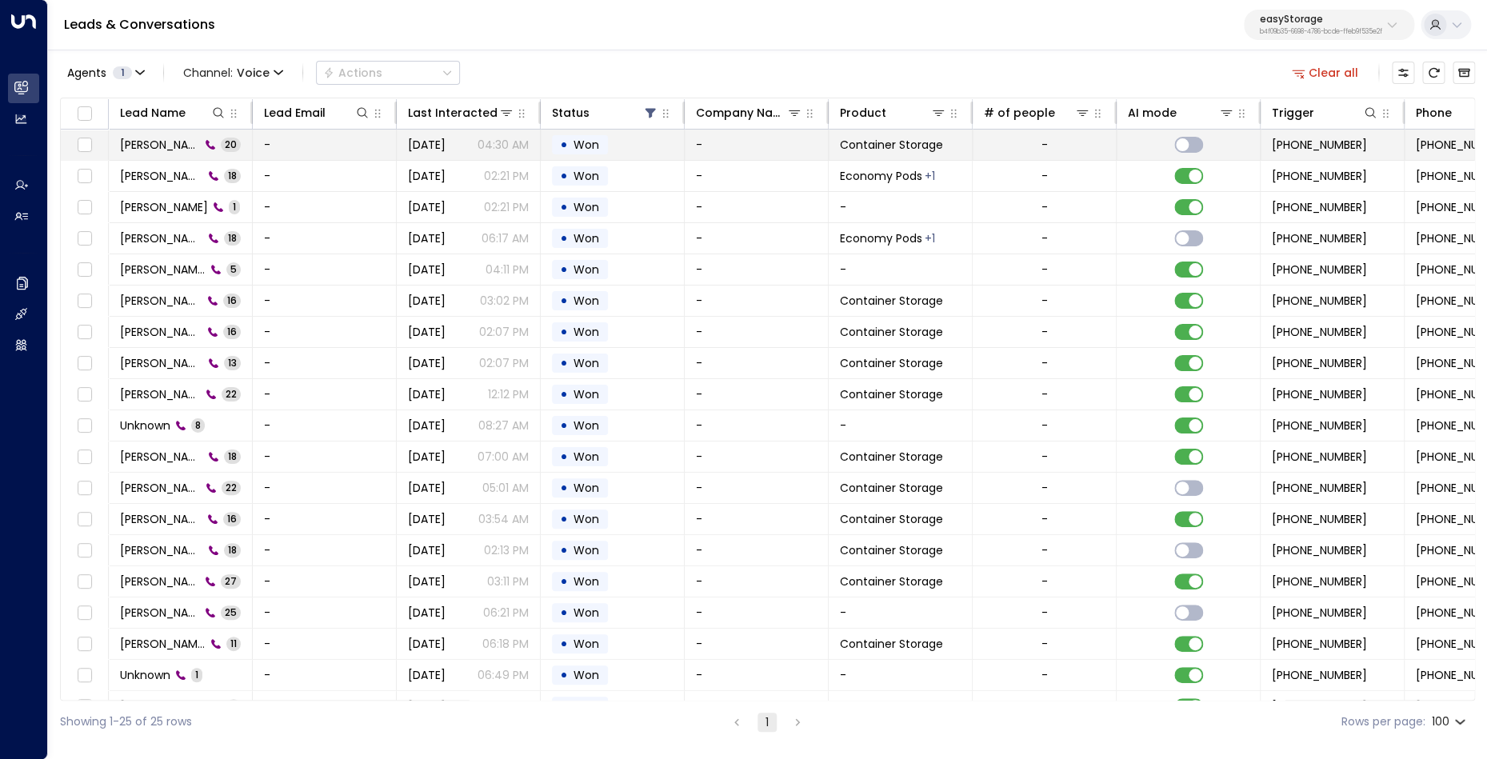
click at [167, 150] on span "[PERSON_NAME]" at bounding box center [160, 145] width 80 height 16
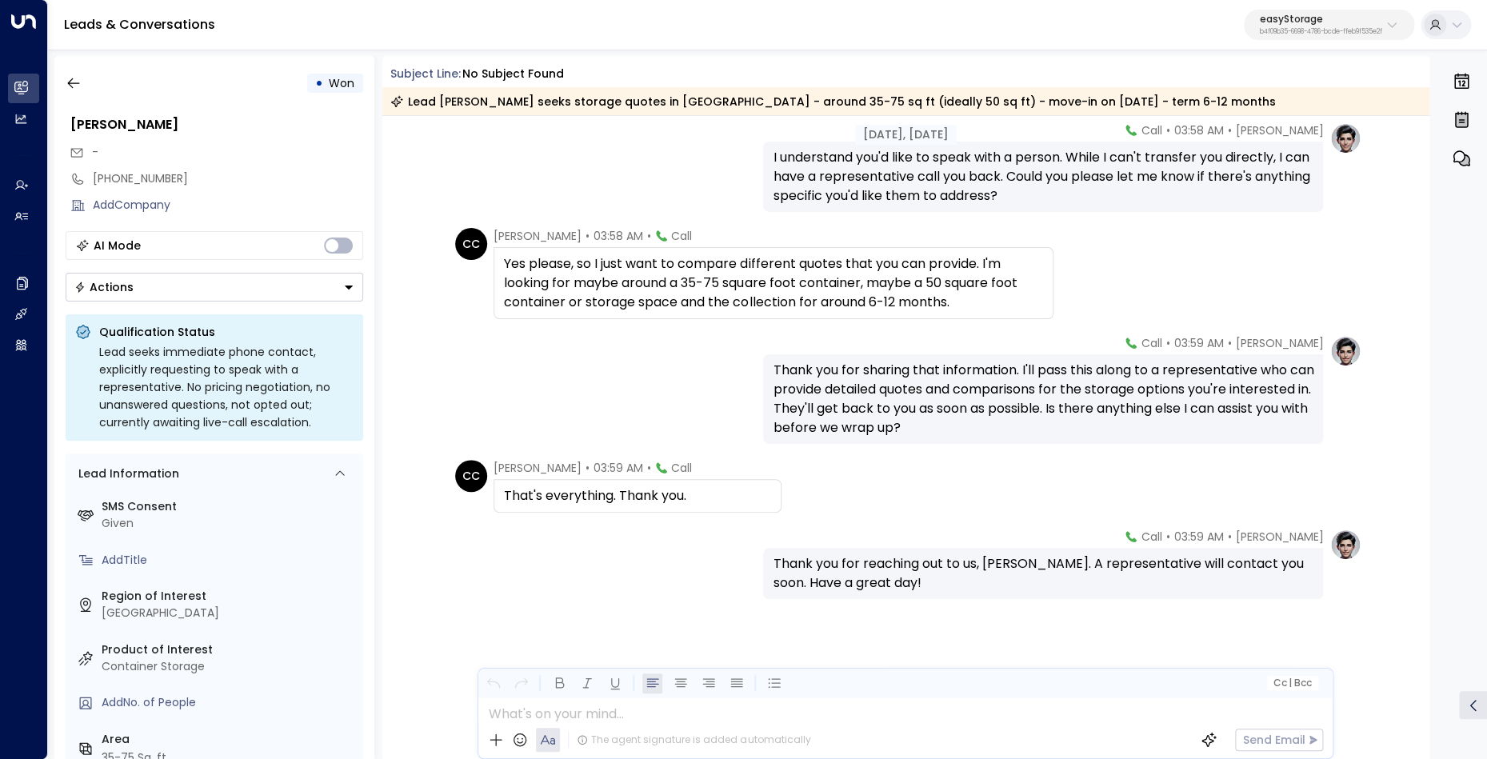
scroll to position [1295, 0]
click at [84, 84] on button "button" at bounding box center [73, 83] width 29 height 29
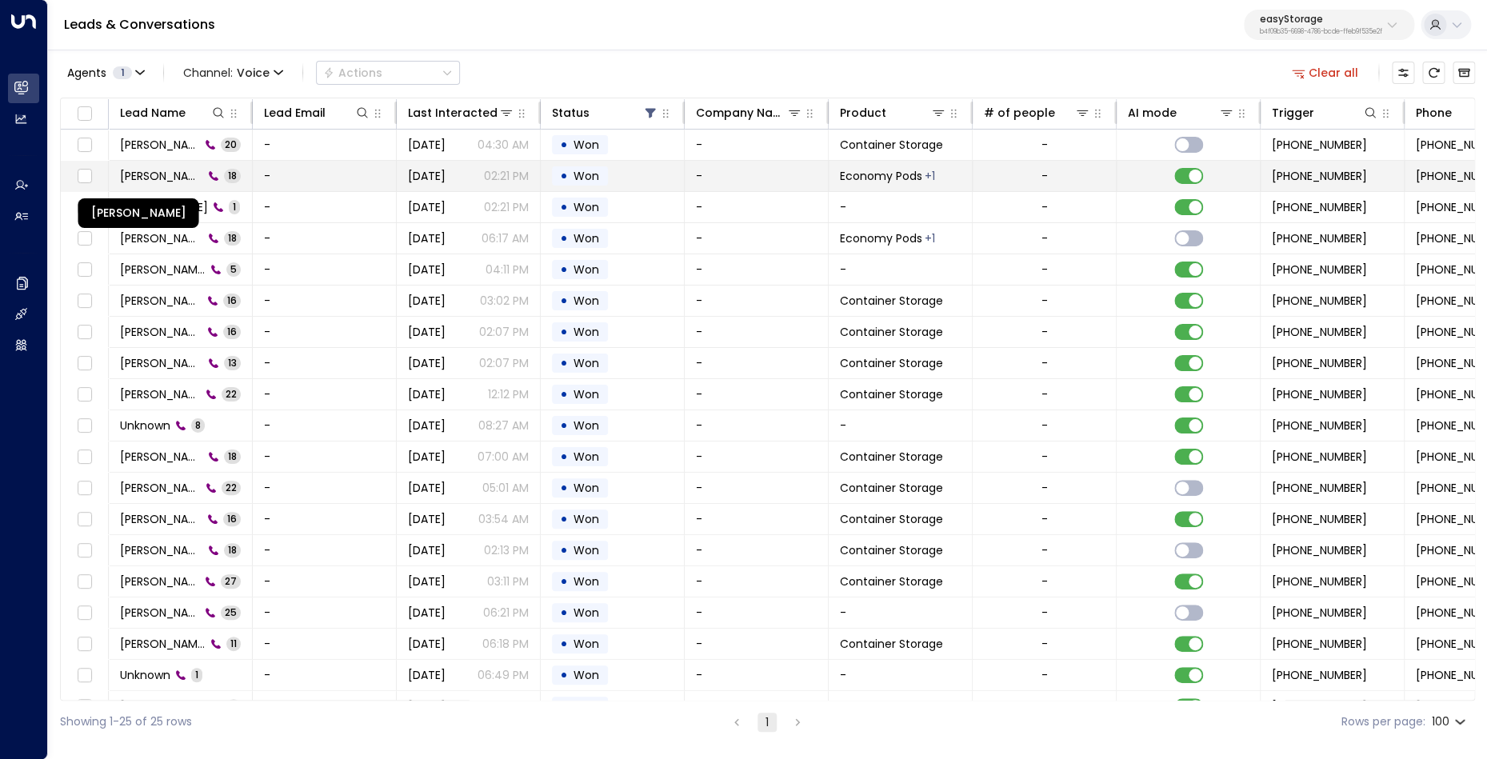
click at [166, 174] on span "[PERSON_NAME]" at bounding box center [161, 176] width 83 height 16
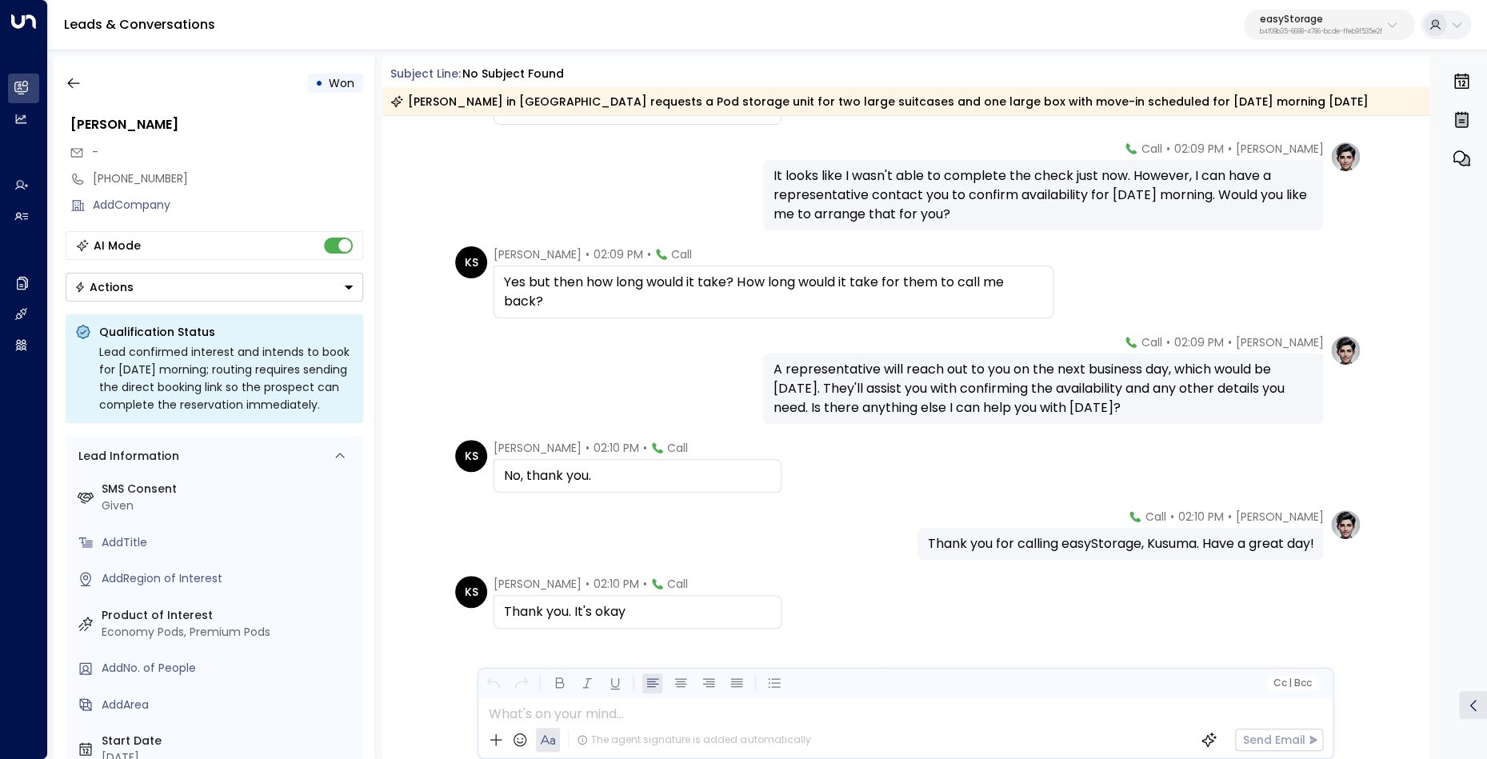
scroll to position [1026, 0]
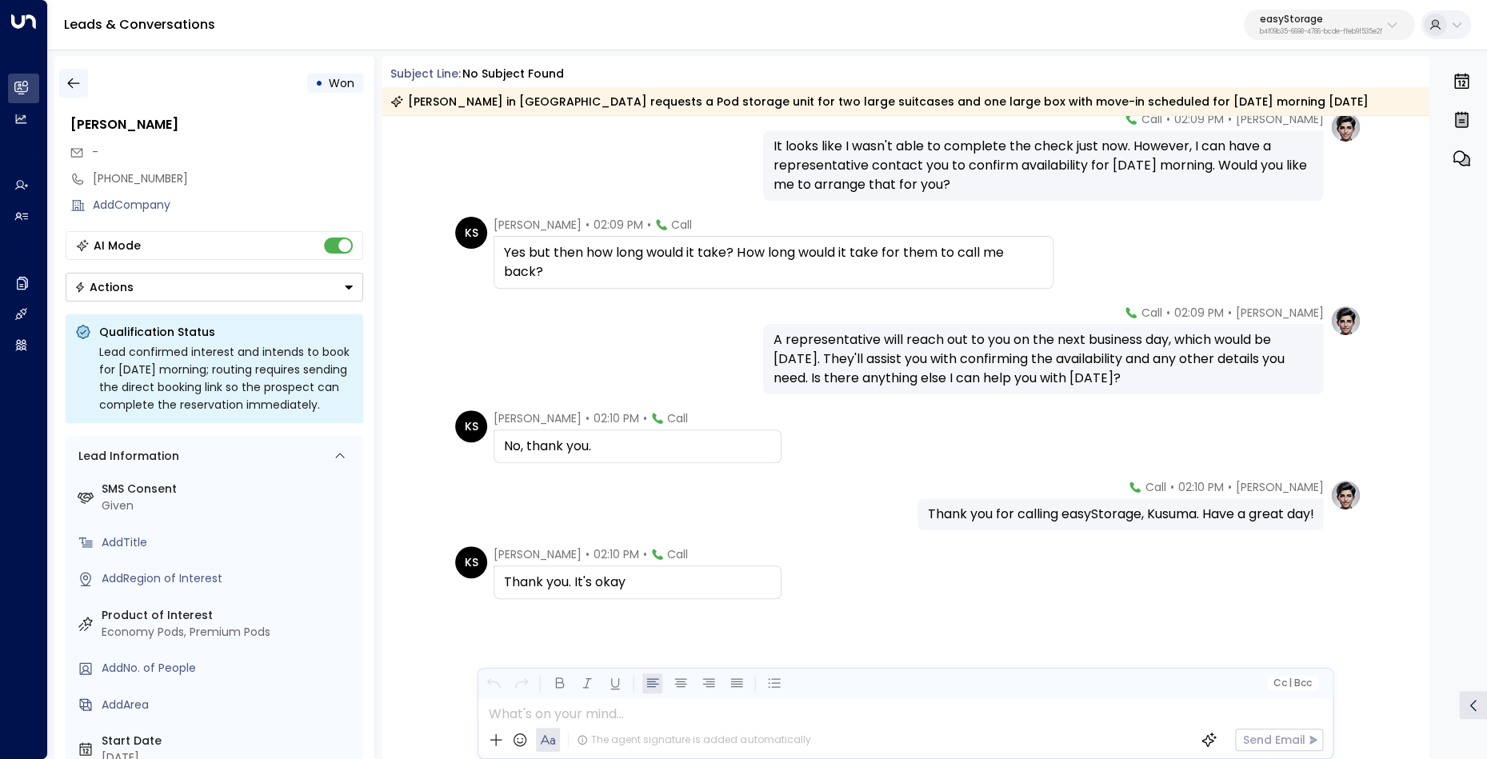
click at [73, 83] on icon "button" at bounding box center [73, 83] width 12 height 10
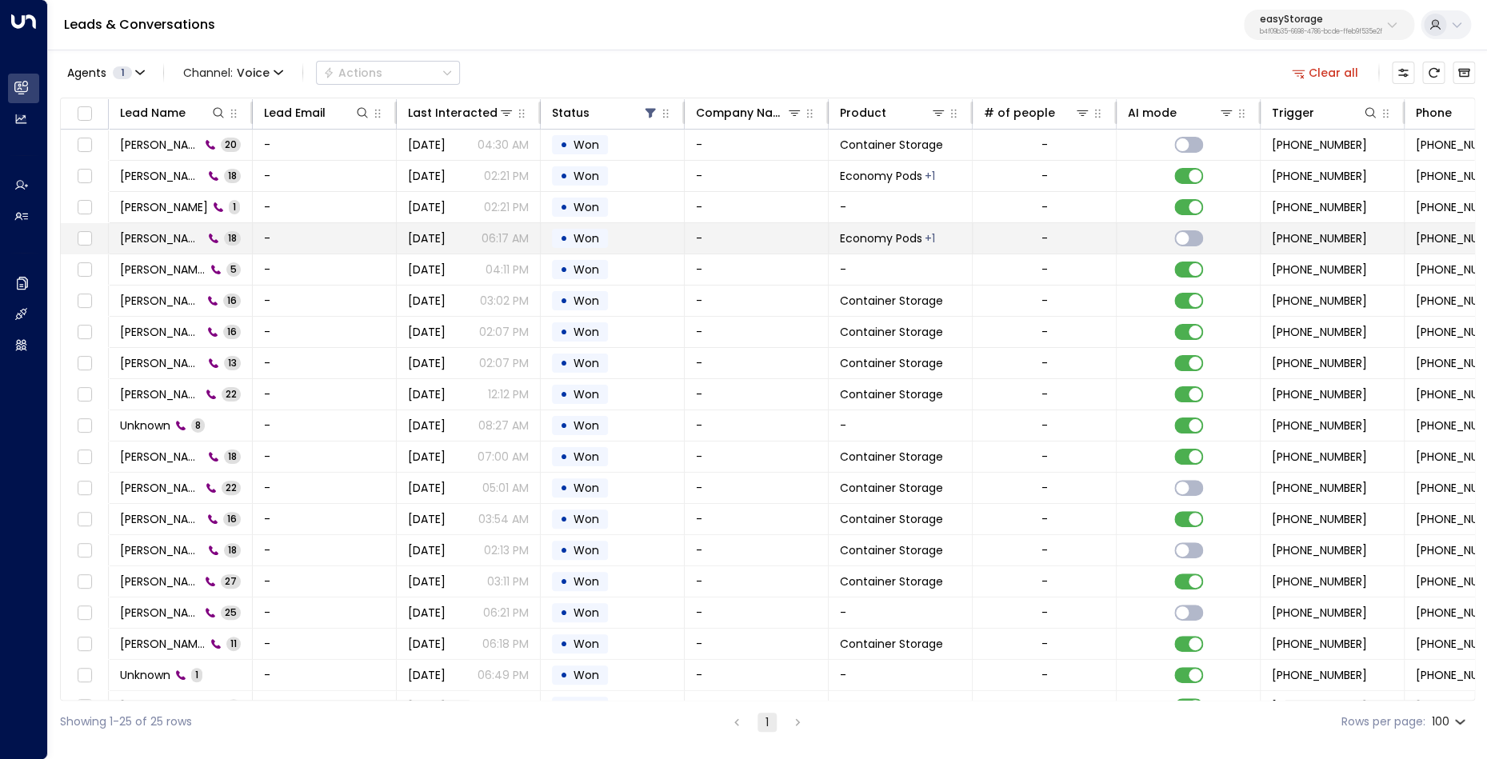
click at [141, 238] on span "[PERSON_NAME]" at bounding box center [161, 238] width 83 height 16
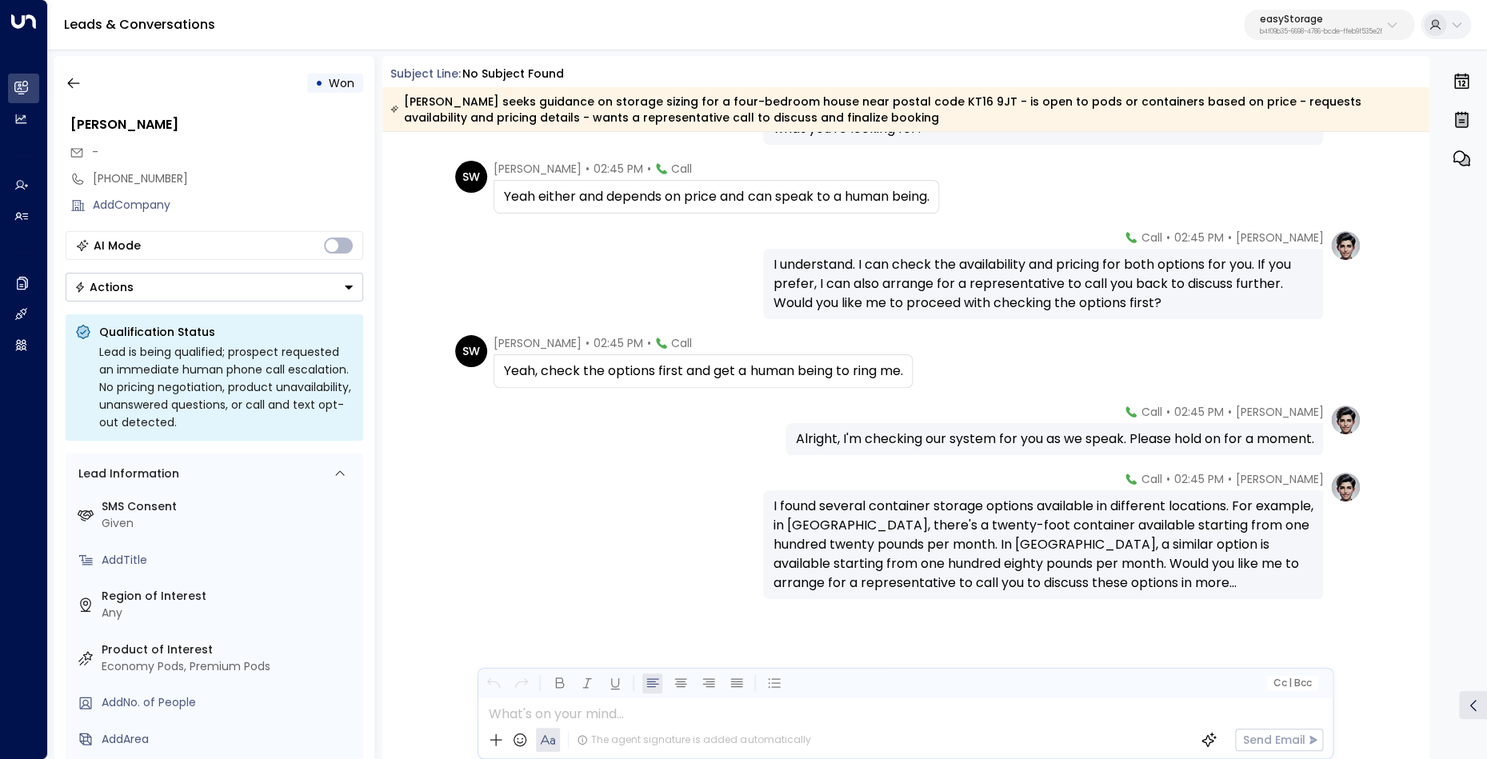
scroll to position [1098, 0]
click at [76, 78] on icon "button" at bounding box center [74, 83] width 16 height 16
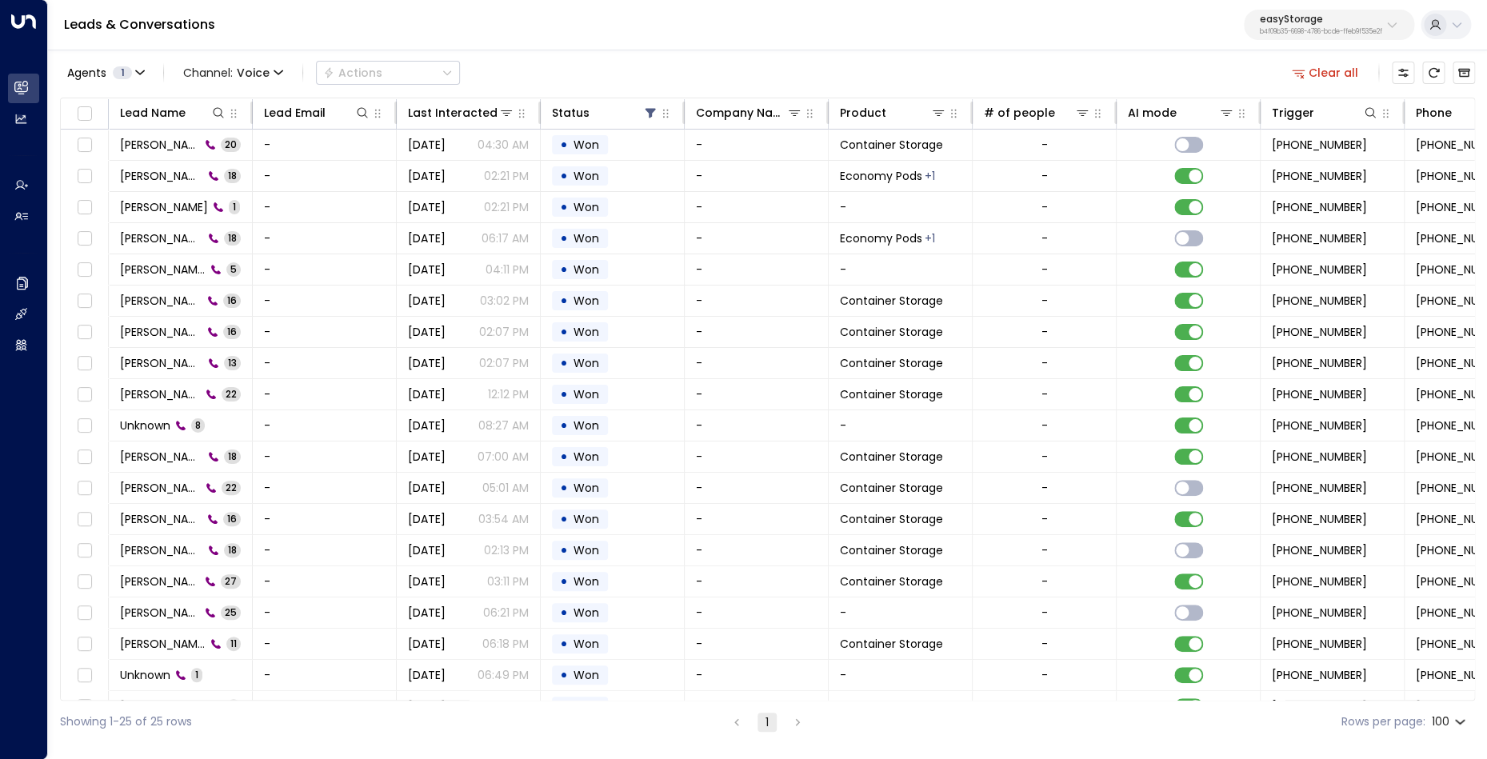
click at [1346, 24] on p "easyStorage" at bounding box center [1321, 19] width 122 height 10
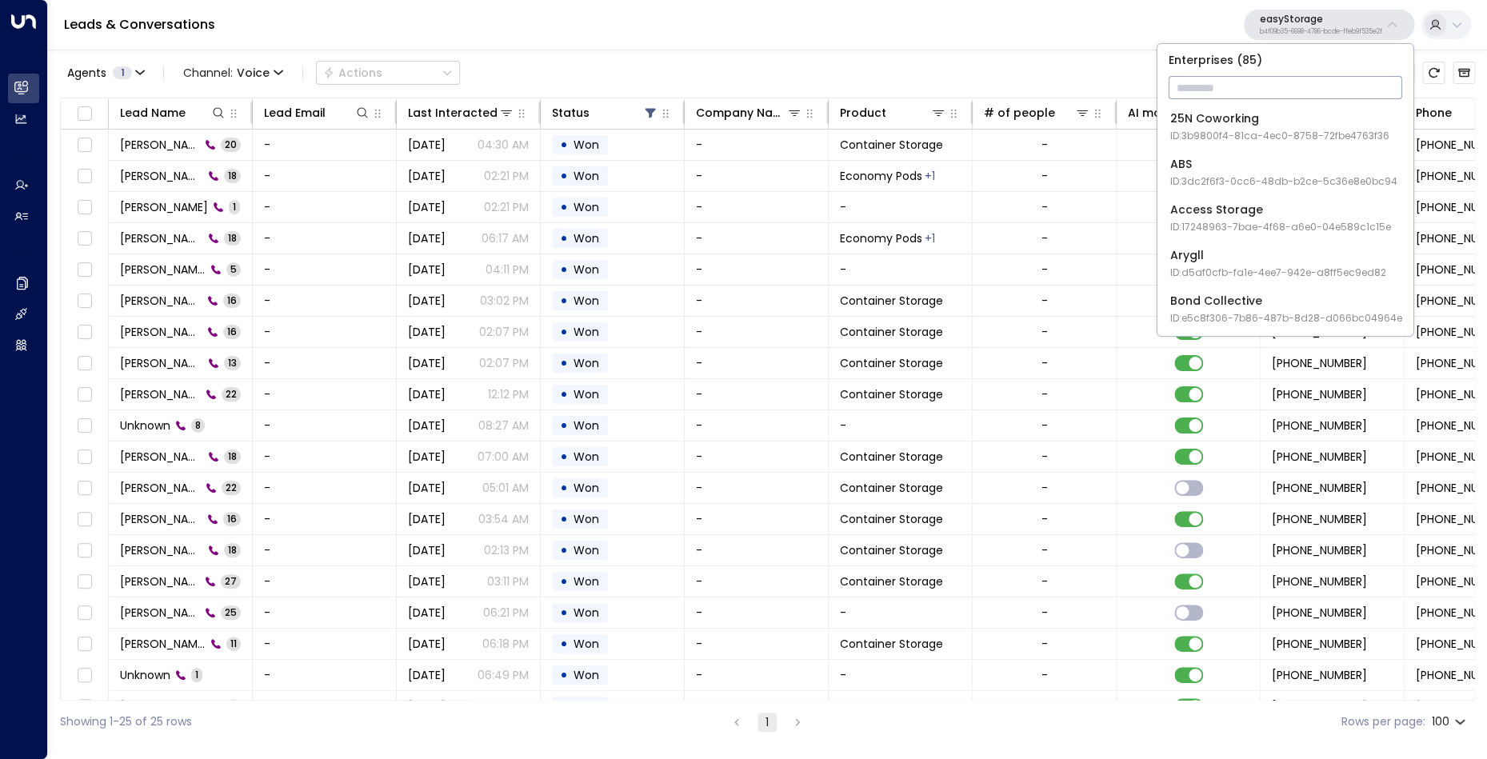
click at [1302, 81] on input "text" at bounding box center [1286, 88] width 234 height 30
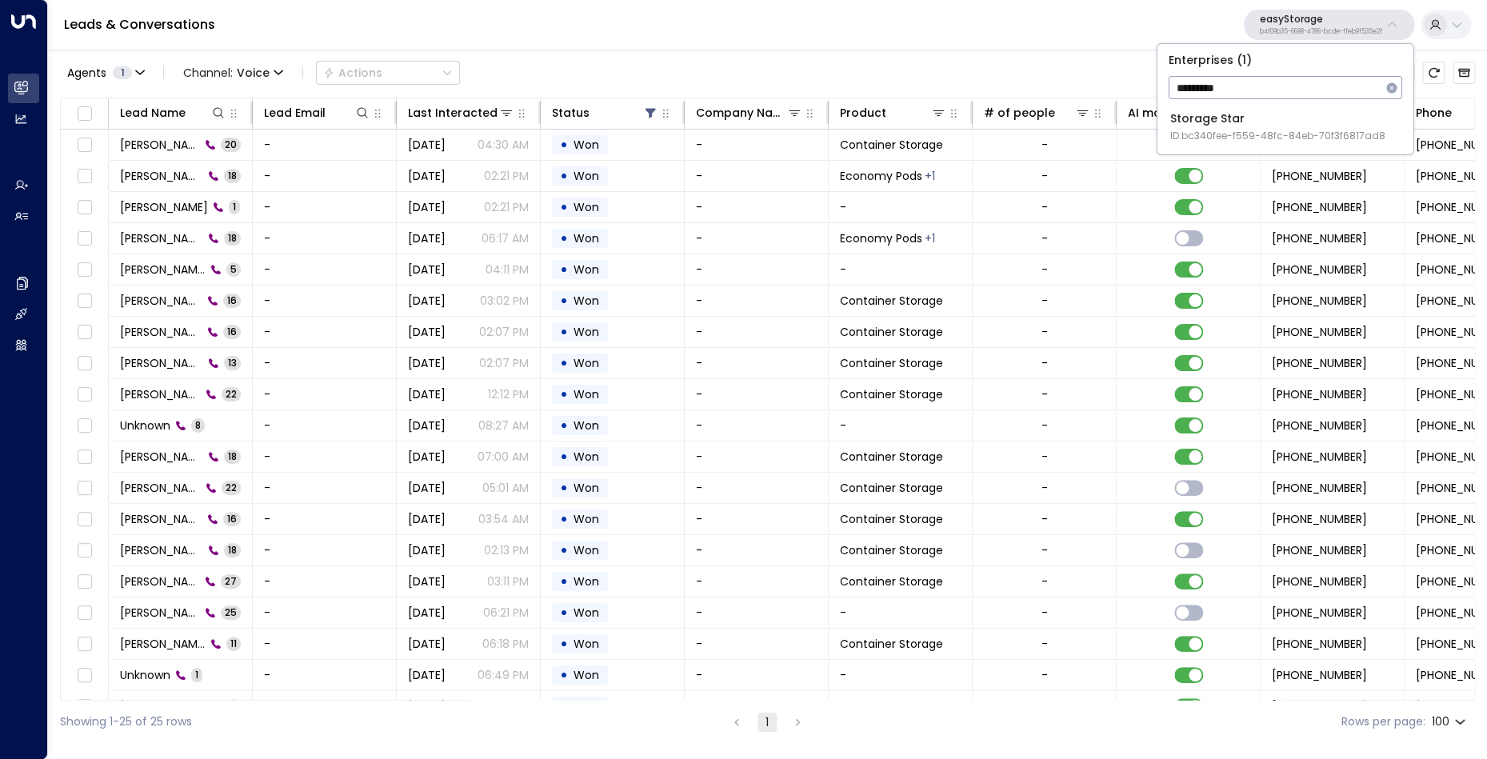
type input "*********"
click at [1273, 124] on div "Storage Star ID: bc340fee-f559-48fc-84eb-70f3f6817ad8" at bounding box center [1277, 126] width 215 height 33
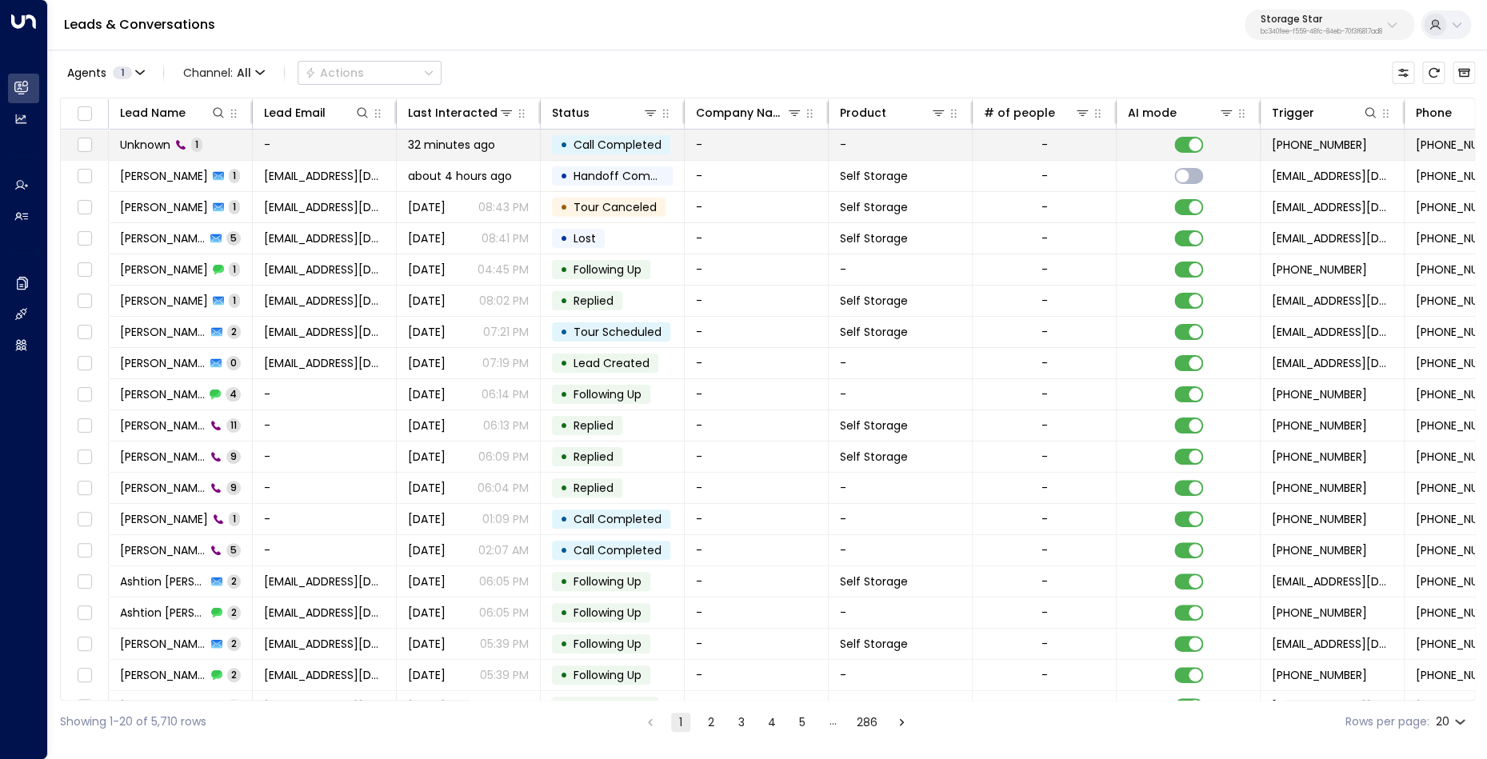
click at [131, 135] on td "Unknown 1" at bounding box center [181, 145] width 144 height 30
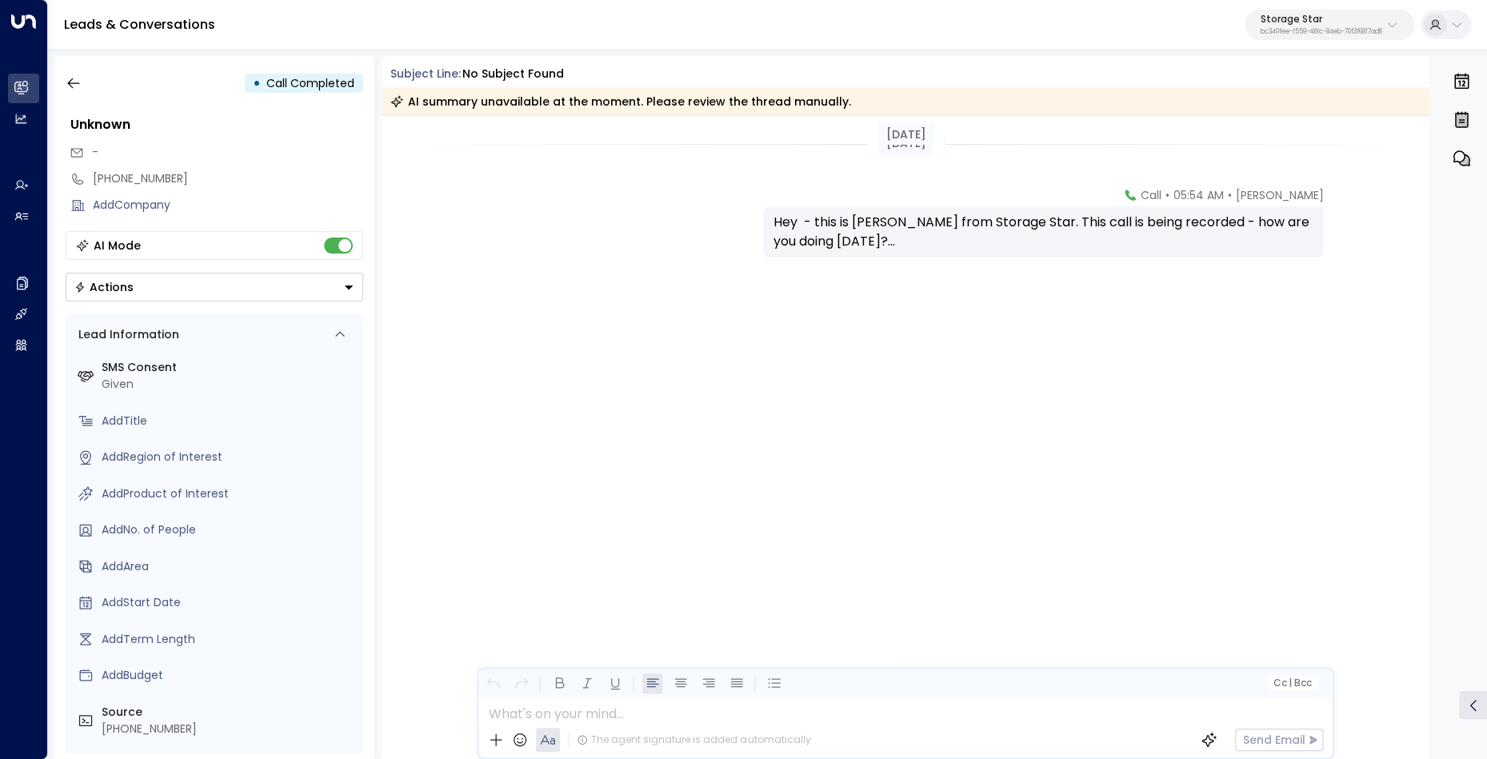
click at [998, 226] on div "Hey - this is [PERSON_NAME] from Storage Star. This call is being recorded - ho…" at bounding box center [1043, 232] width 541 height 38
click at [999, 222] on div "Hey - this is [PERSON_NAME] from Storage Star. This call is being recorded - ho…" at bounding box center [1043, 232] width 541 height 38
click at [837, 228] on div "Hey - this is [PERSON_NAME] from Storage Star. This call is being recorded - ho…" at bounding box center [1043, 232] width 541 height 38
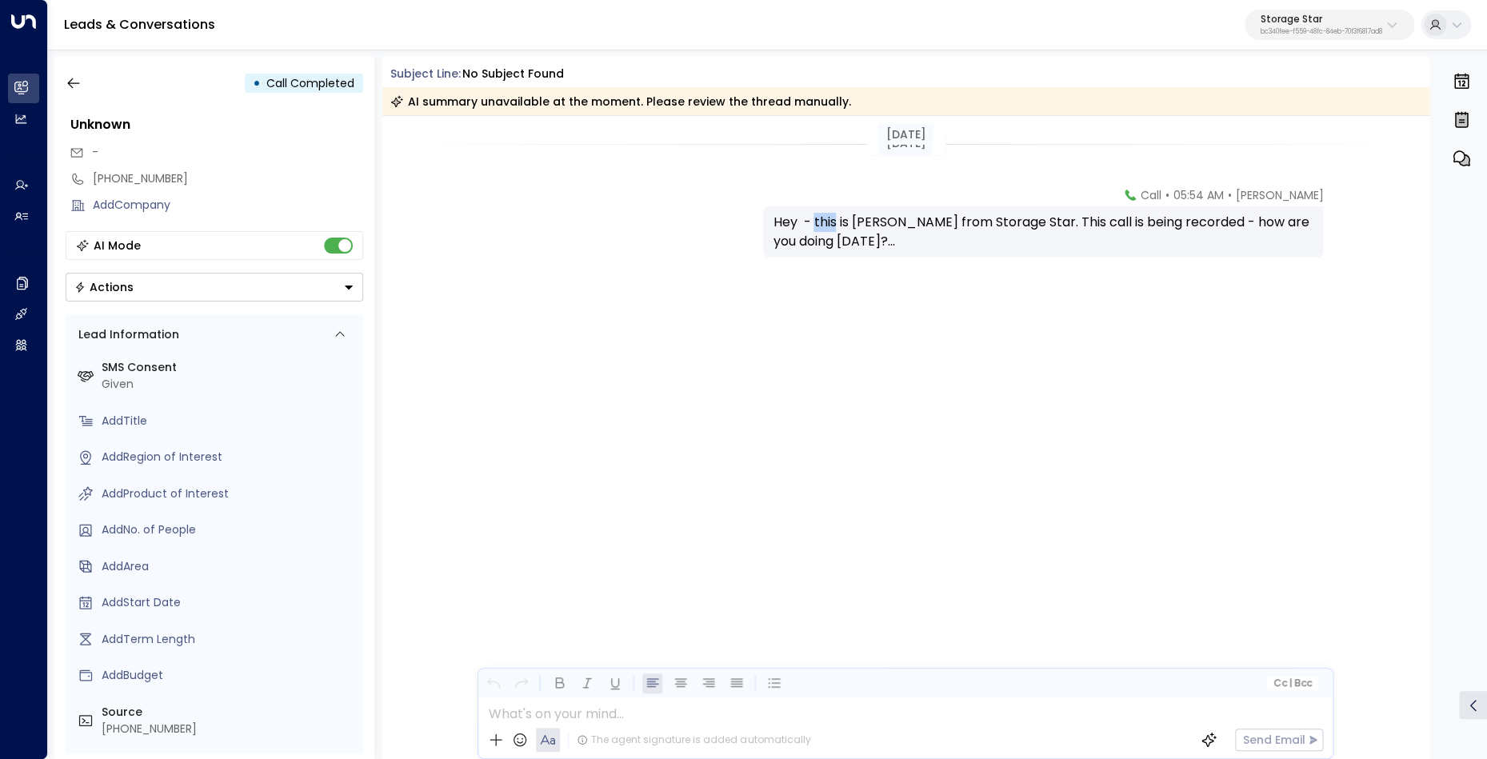
click at [837, 228] on div "Hey - this is [PERSON_NAME] from Storage Star. This call is being recorded - ho…" at bounding box center [1043, 232] width 541 height 38
click at [67, 87] on icon "button" at bounding box center [74, 83] width 16 height 16
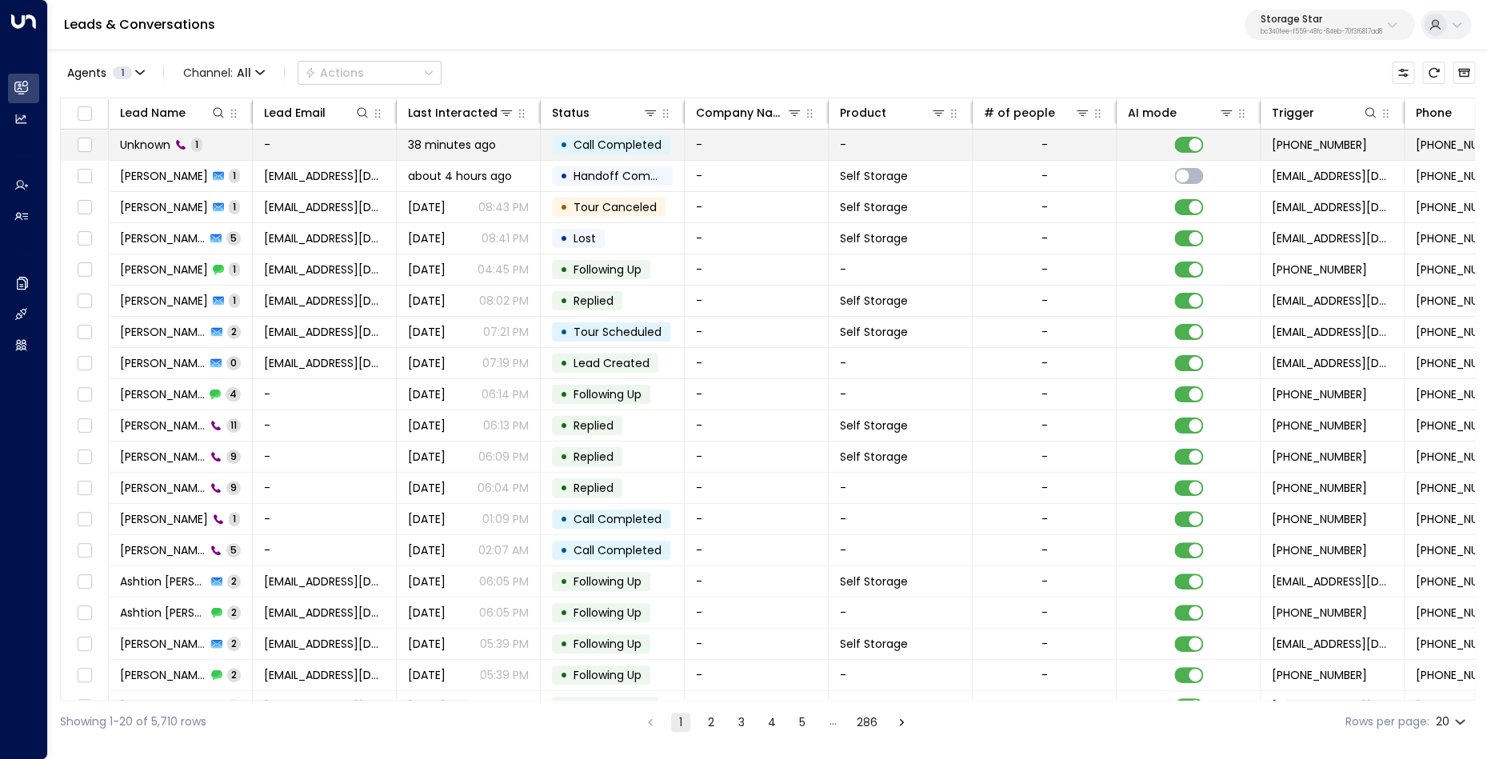
click at [157, 142] on span "Unknown" at bounding box center [145, 145] width 50 height 16
